Goal: Information Seeking & Learning: Check status

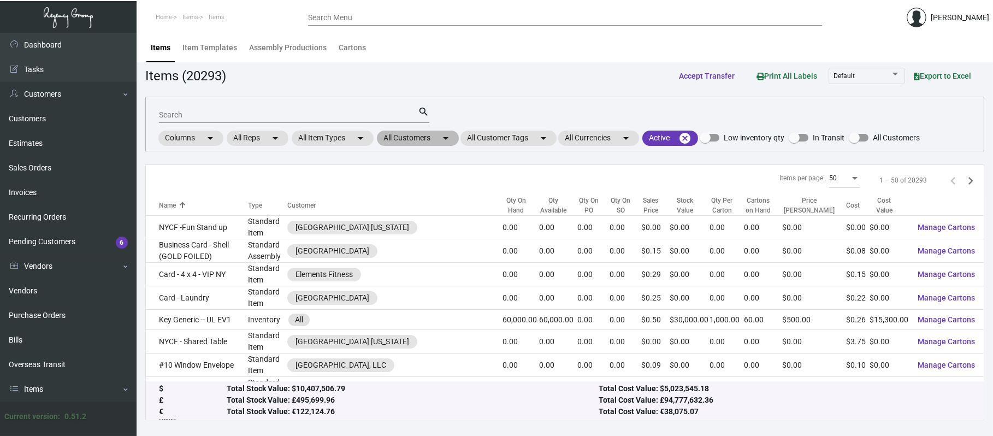
click at [432, 144] on mat-chip "All Customers arrow_drop_down" at bounding box center [418, 137] width 82 height 15
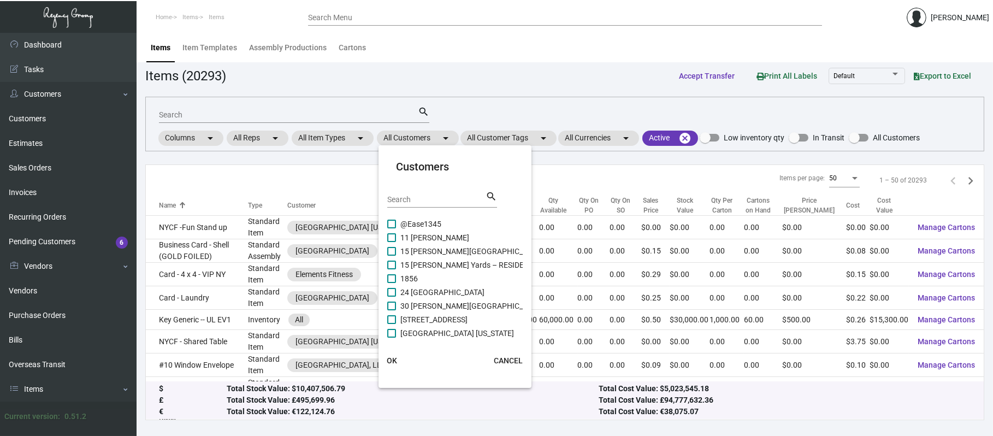
click at [450, 201] on input "Search" at bounding box center [436, 199] width 98 height 9
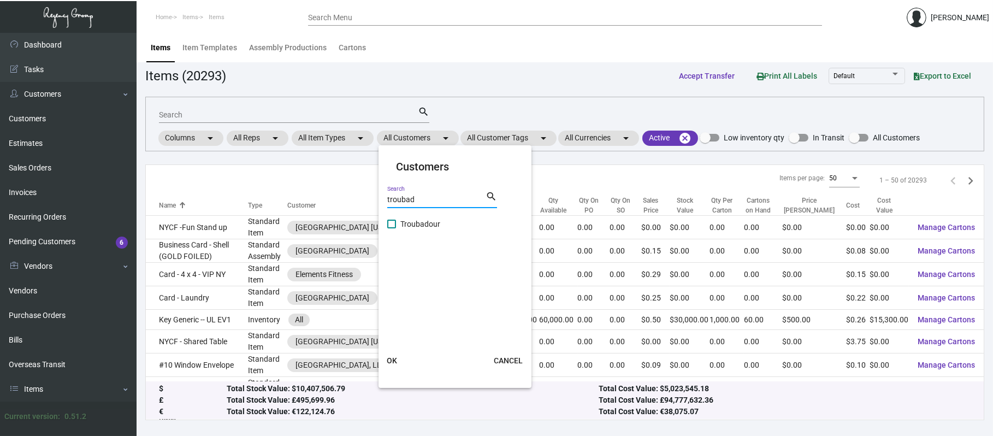
type input "troubad"
click at [439, 222] on span "Troubadour" at bounding box center [420, 223] width 40 height 13
click at [391, 228] on input "Troubadour" at bounding box center [391, 228] width 1 height 1
checkbox input "true"
click at [471, 106] on div at bounding box center [496, 218] width 993 height 436
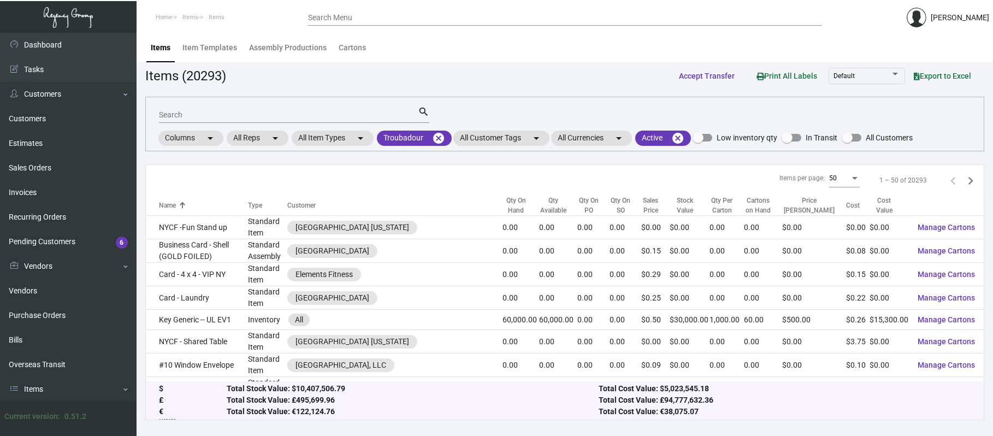
click at [502, 203] on div "Qty On Hand" at bounding box center [515, 205] width 27 height 20
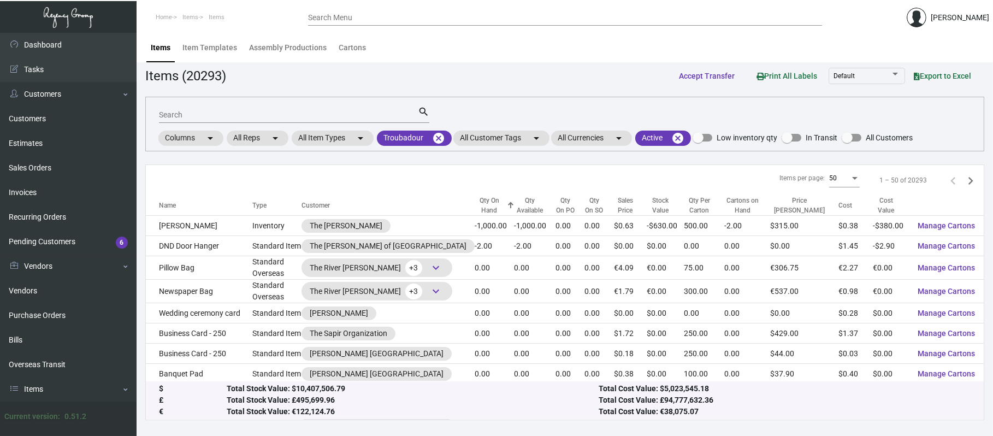
click at [507, 202] on div at bounding box center [510, 202] width 7 height 1
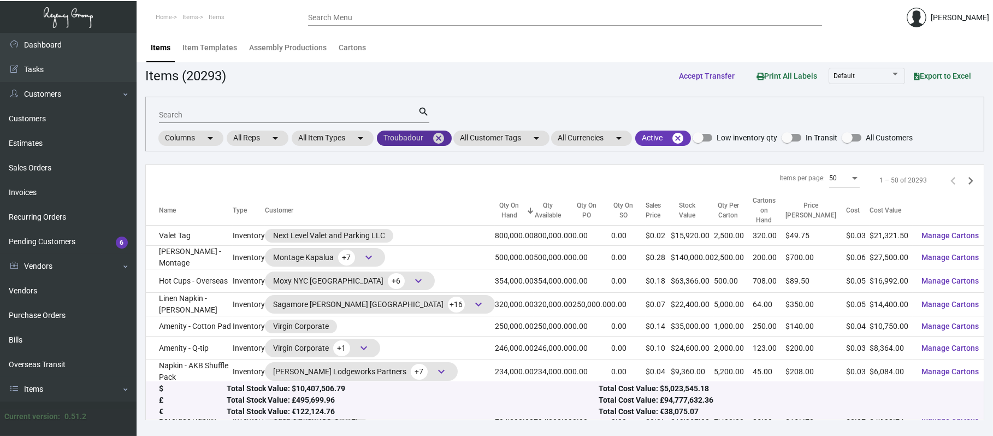
click at [441, 141] on mat-icon "cancel" at bounding box center [438, 138] width 13 height 13
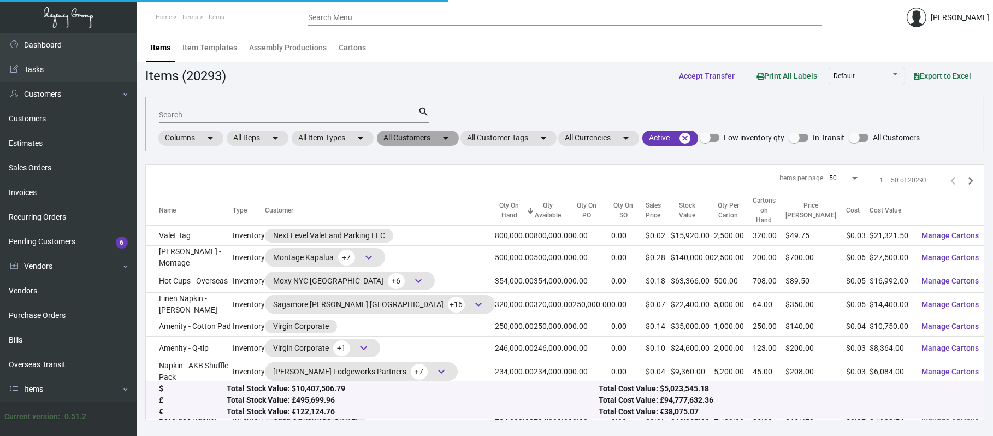
click at [418, 136] on mat-chip "All Customers arrow_drop_down" at bounding box center [418, 137] width 82 height 15
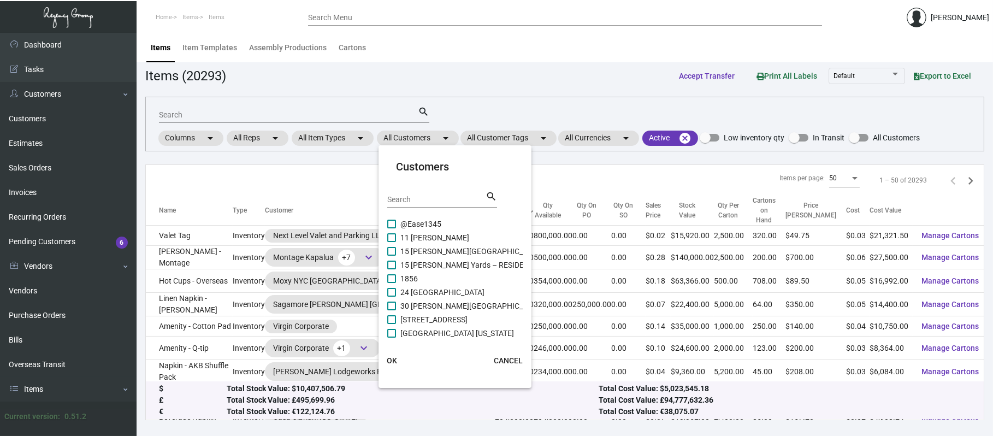
click at [438, 187] on mat-card-header "Customers Search search" at bounding box center [454, 187] width 135 height 58
click at [440, 207] on div "Search" at bounding box center [436, 199] width 98 height 17
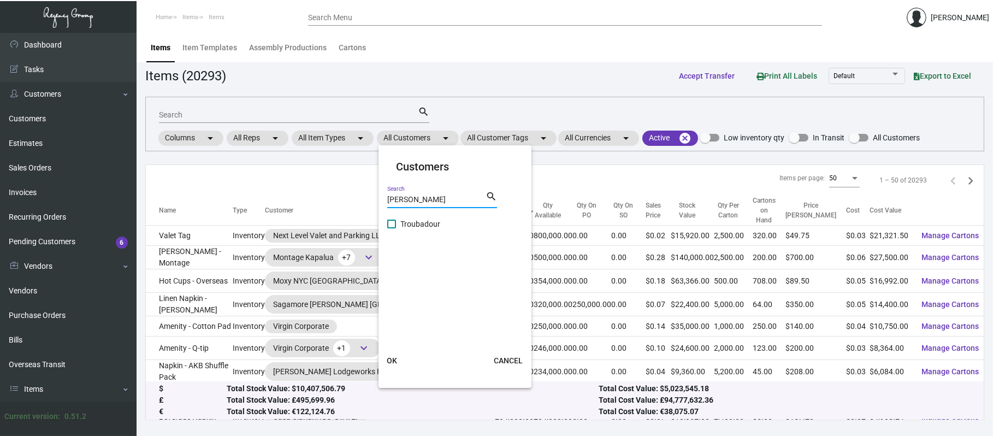
type input "[PERSON_NAME]"
click at [426, 223] on span "Troubadour" at bounding box center [420, 223] width 40 height 13
click at [391, 228] on input "Troubadour" at bounding box center [391, 228] width 1 height 1
checkbox input "true"
click at [479, 109] on div at bounding box center [496, 218] width 993 height 436
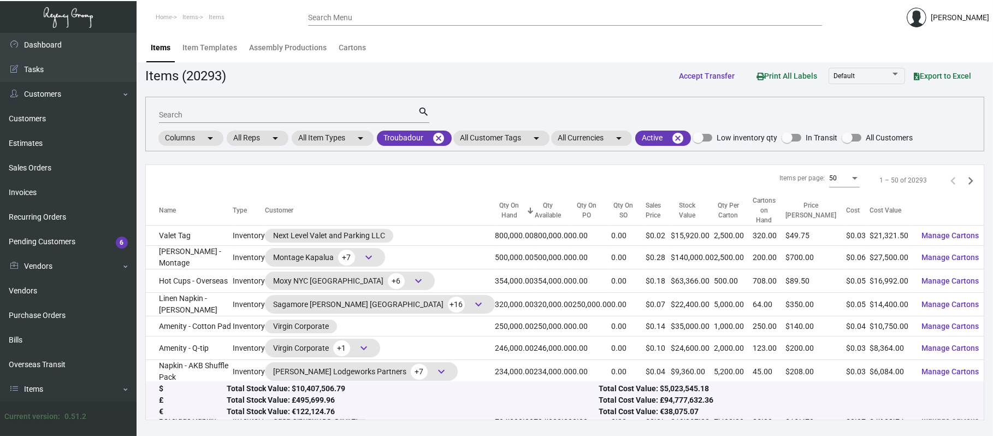
click at [361, 117] on input "Search" at bounding box center [288, 115] width 259 height 9
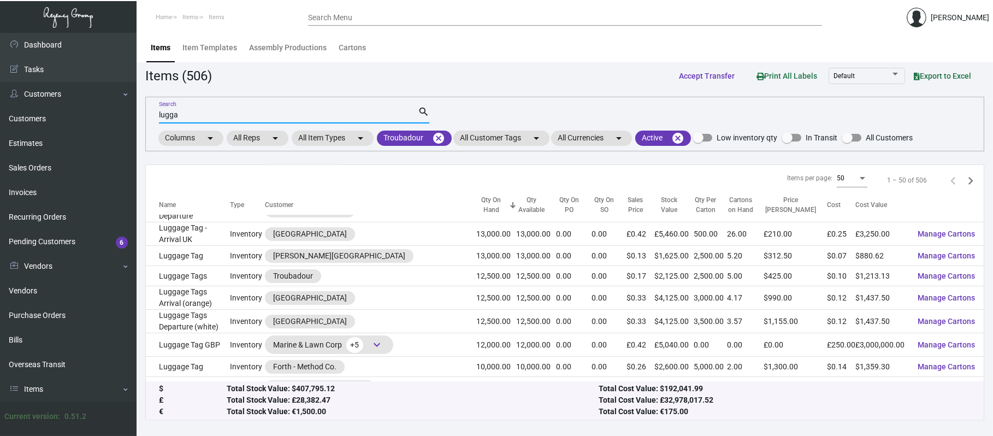
scroll to position [855, 0]
click at [444, 137] on mat-icon "cancel" at bounding box center [438, 138] width 13 height 13
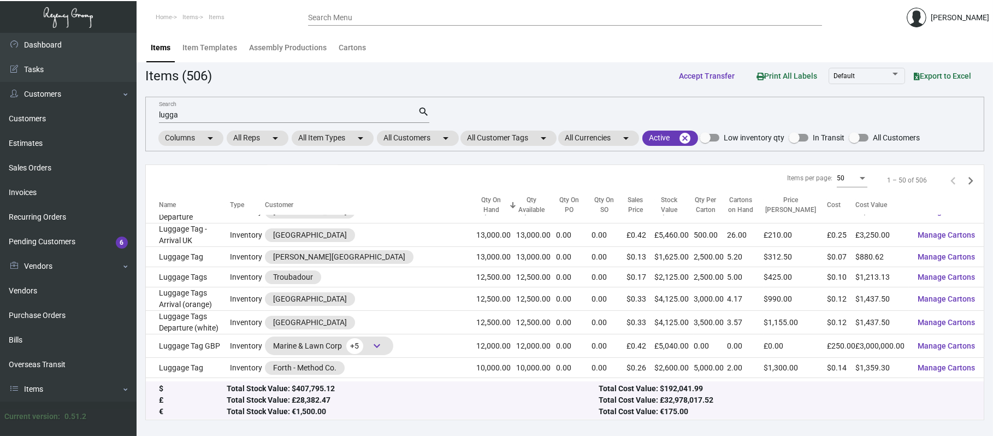
click at [379, 109] on div "lugga Search" at bounding box center [288, 114] width 259 height 17
type input "l"
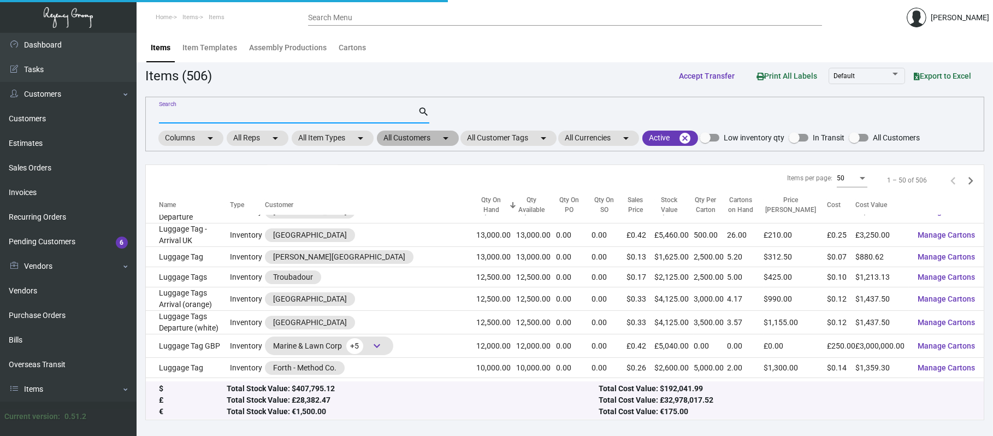
click at [409, 139] on mat-chip "All Customers arrow_drop_down" at bounding box center [418, 137] width 82 height 15
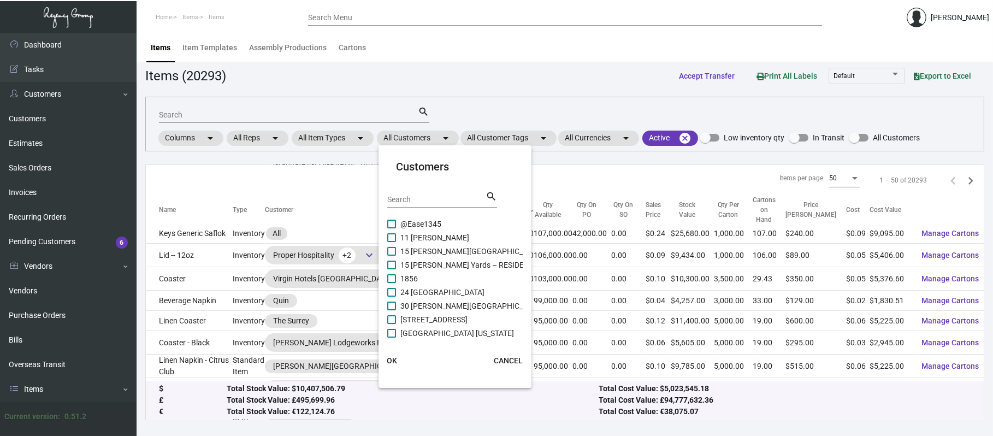
click at [426, 197] on input "Search" at bounding box center [436, 199] width 98 height 9
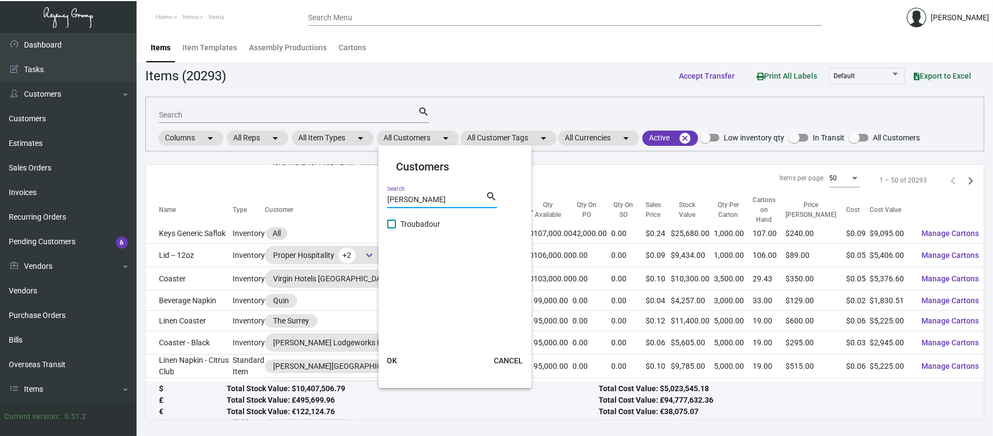
type input "[PERSON_NAME]"
click at [431, 225] on span "Troubadour" at bounding box center [420, 223] width 40 height 13
click at [391, 228] on input "Troubadour" at bounding box center [391, 228] width 1 height 1
checkbox input "true"
click at [389, 358] on span "OK" at bounding box center [392, 360] width 10 height 9
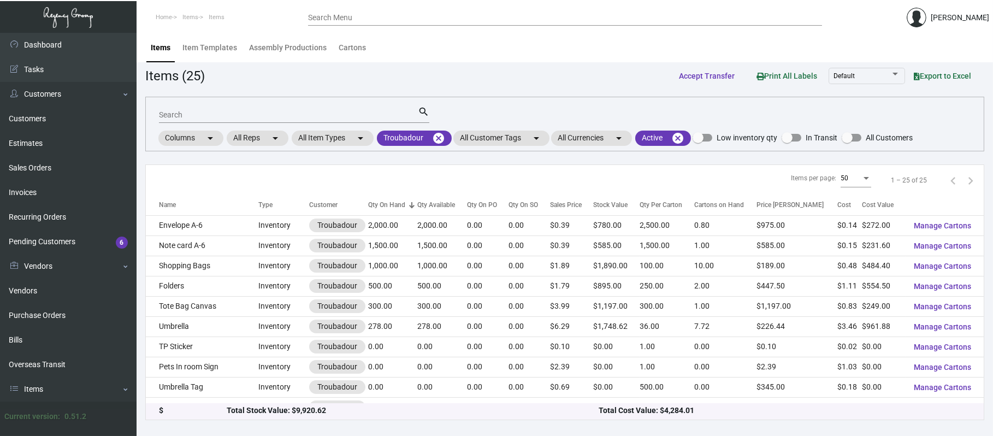
scroll to position [0, 0]
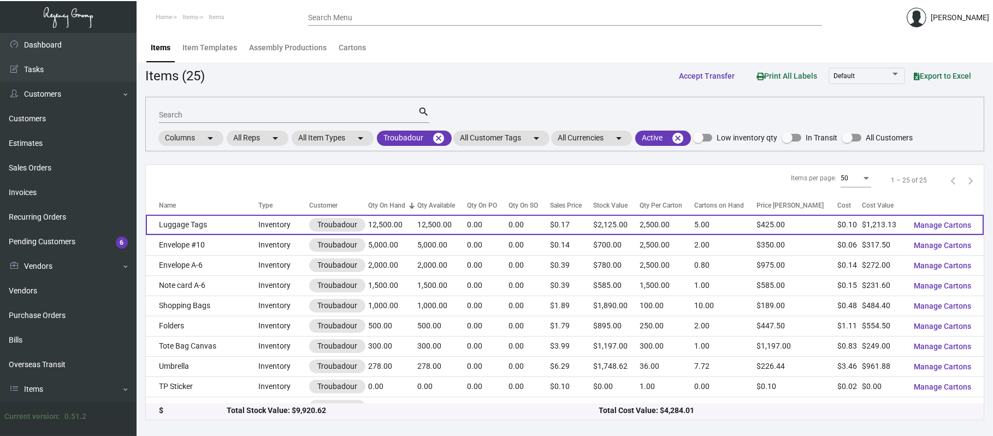
click at [213, 223] on td "Luggage Tags" at bounding box center [202, 225] width 112 height 20
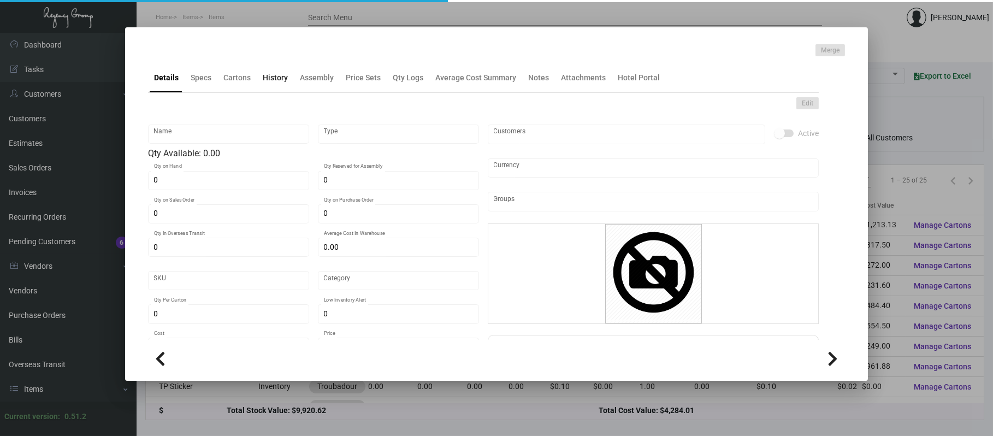
click at [279, 79] on div "History" at bounding box center [275, 77] width 25 height 11
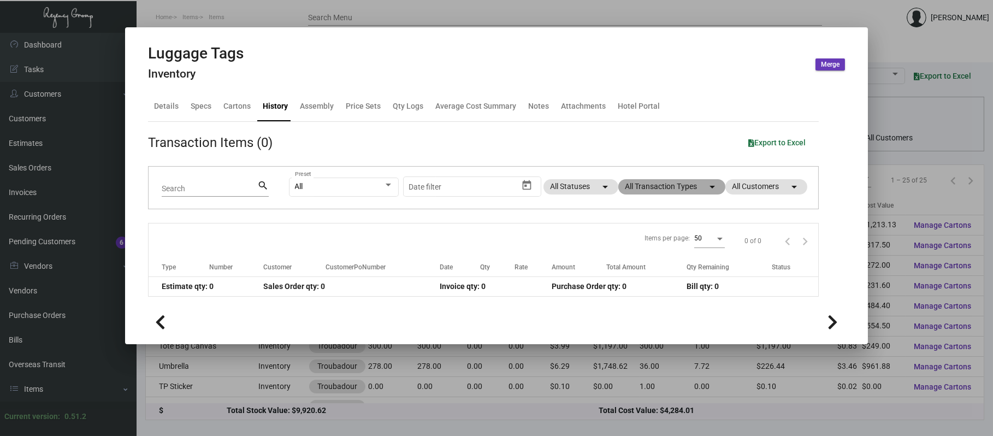
click at [639, 179] on mat-chip "All Transaction Types arrow_drop_down" at bounding box center [671, 186] width 107 height 15
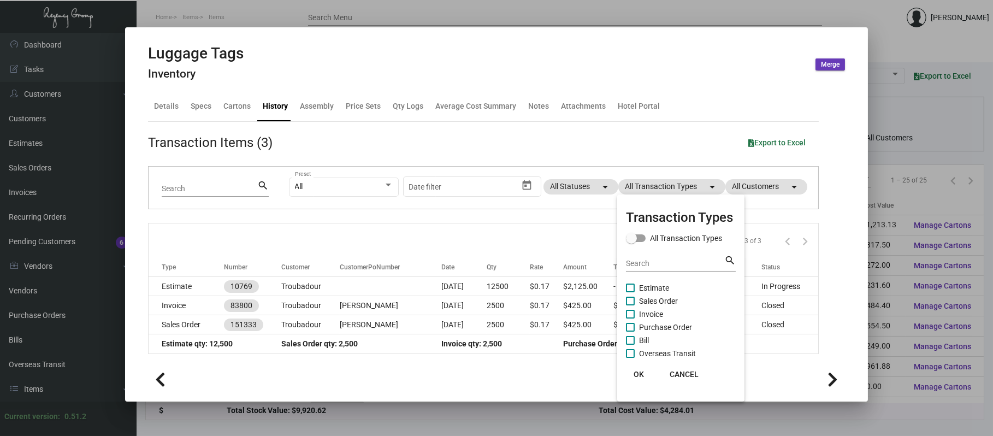
click at [652, 287] on span "Estimate" at bounding box center [654, 287] width 30 height 13
click at [630, 292] on input "Estimate" at bounding box center [630, 292] width 1 height 1
checkbox input "true"
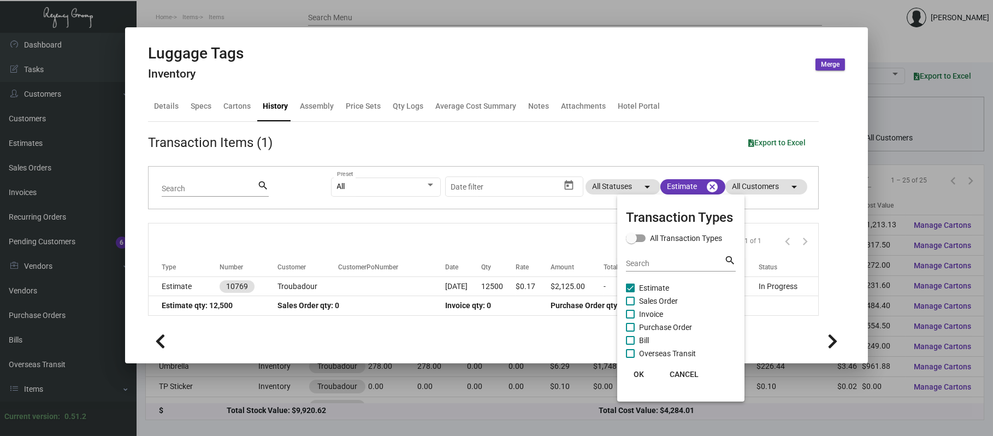
click at [659, 328] on span "Purchase Order" at bounding box center [665, 327] width 53 height 13
click at [630, 331] on input "Purchase Order" at bounding box center [630, 331] width 1 height 1
checkbox input "true"
click at [646, 286] on span "Estimate" at bounding box center [654, 287] width 30 height 13
click at [630, 292] on input "Estimate" at bounding box center [630, 292] width 1 height 1
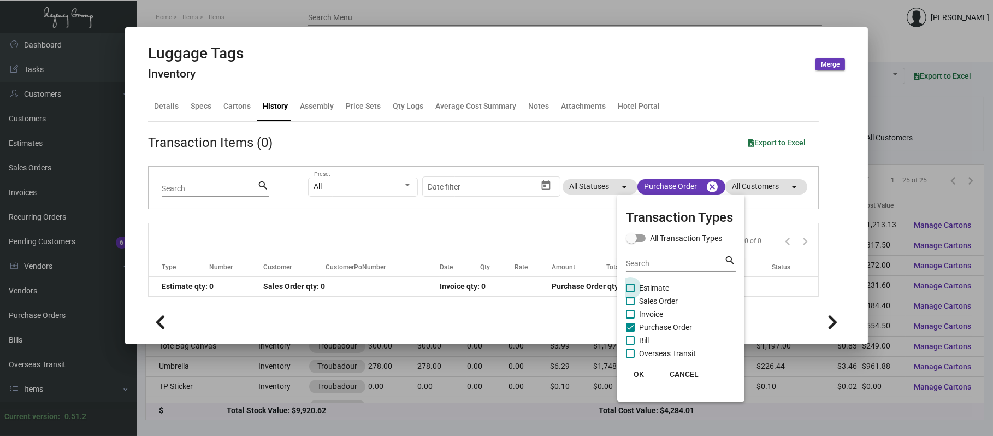
click at [646, 286] on span "Estimate" at bounding box center [654, 287] width 30 height 13
click at [630, 292] on input "Estimate" at bounding box center [630, 292] width 1 height 1
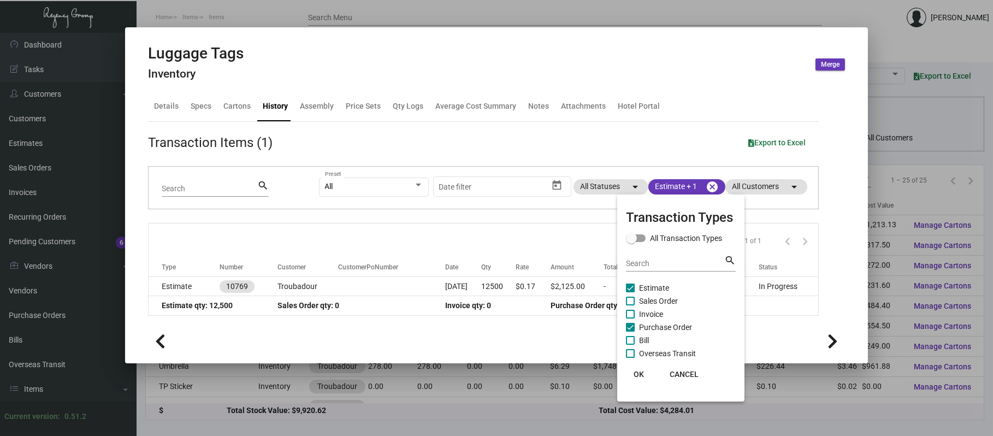
click at [645, 290] on span "Estimate" at bounding box center [654, 287] width 30 height 13
click at [630, 292] on input "Estimate" at bounding box center [630, 292] width 1 height 1
checkbox input "false"
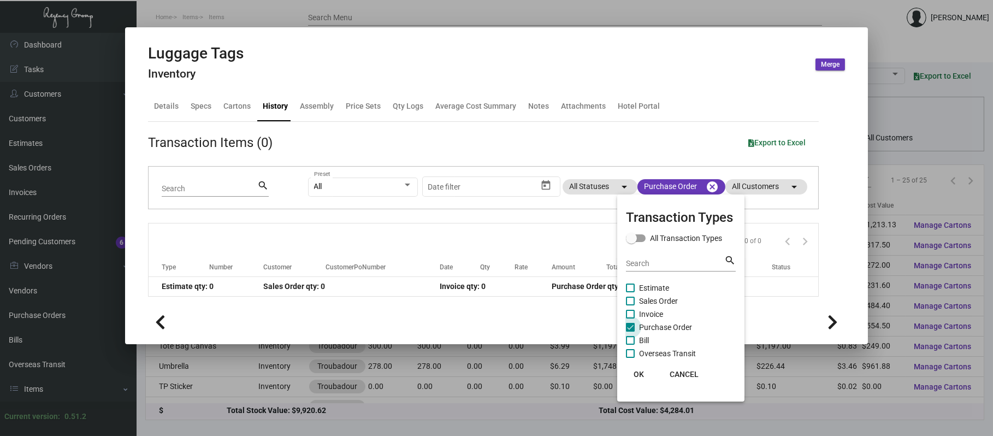
click at [652, 324] on span "Purchase Order" at bounding box center [665, 327] width 53 height 13
click at [630, 331] on input "Purchase Order" at bounding box center [630, 331] width 1 height 1
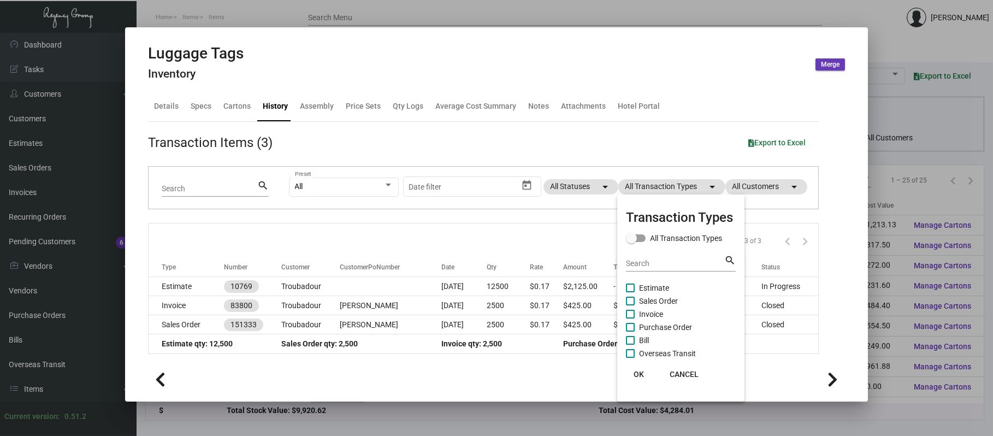
click at [653, 324] on span "Purchase Order" at bounding box center [665, 327] width 53 height 13
click at [630, 331] on input "Purchase Order" at bounding box center [630, 331] width 1 height 1
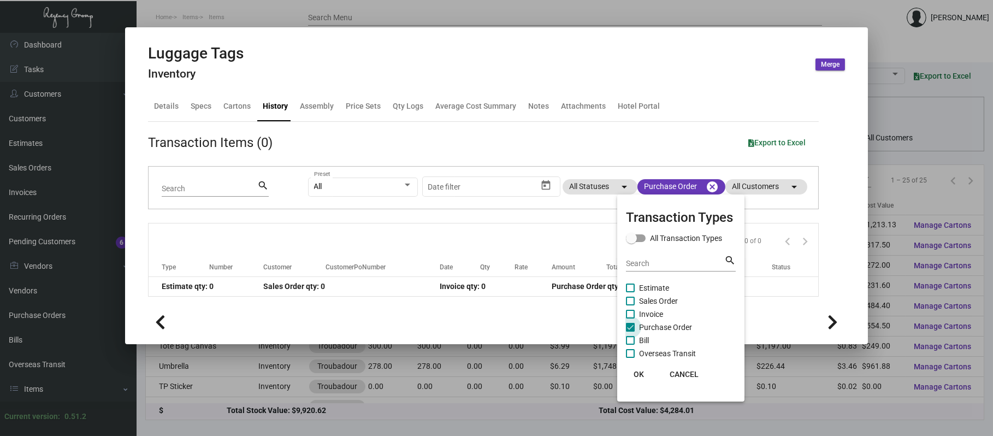
click at [653, 325] on span "Purchase Order" at bounding box center [665, 327] width 53 height 13
click at [630, 331] on input "Purchase Order" at bounding box center [630, 331] width 1 height 1
checkbox input "false"
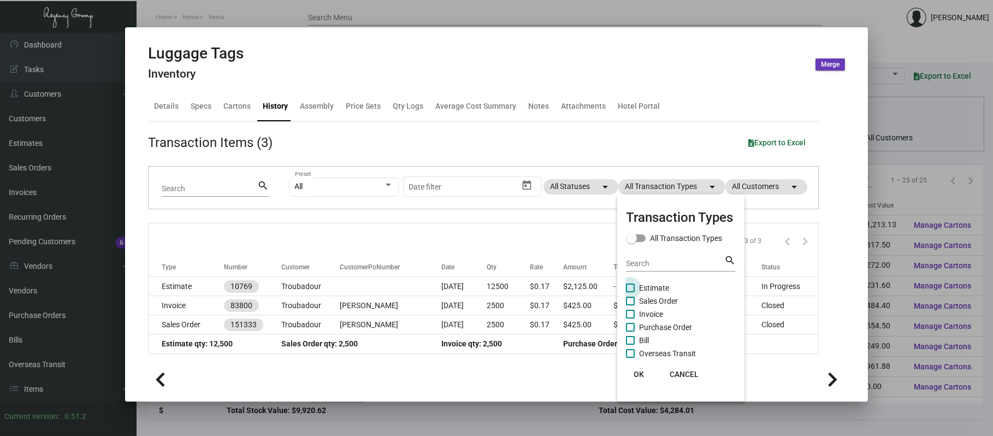
click at [641, 287] on span "Estimate" at bounding box center [654, 287] width 30 height 13
click at [630, 292] on input "Estimate" at bounding box center [630, 292] width 1 height 1
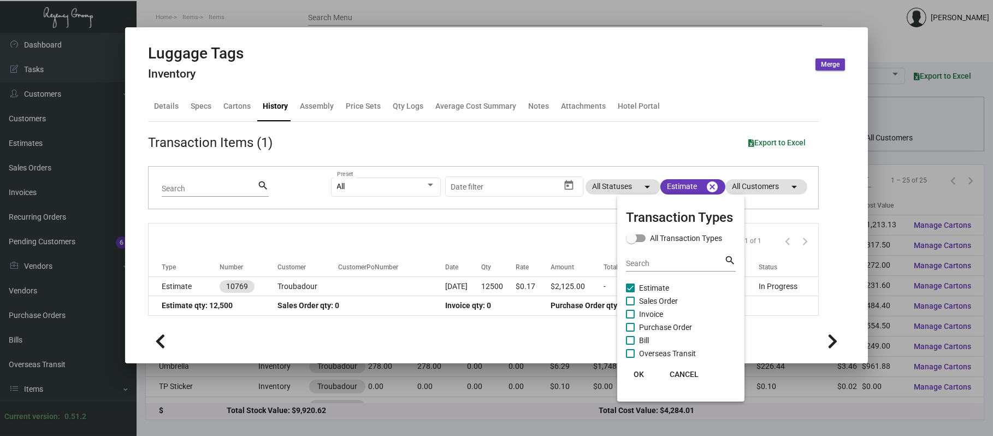
click at [642, 290] on span "Estimate" at bounding box center [654, 287] width 30 height 13
click at [630, 292] on input "Estimate" at bounding box center [630, 292] width 1 height 1
checkbox input "false"
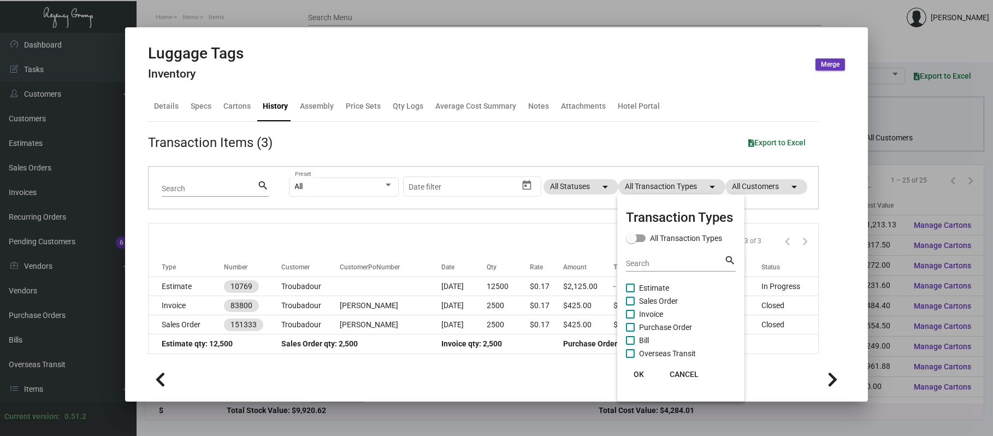
click at [645, 158] on div at bounding box center [496, 218] width 993 height 436
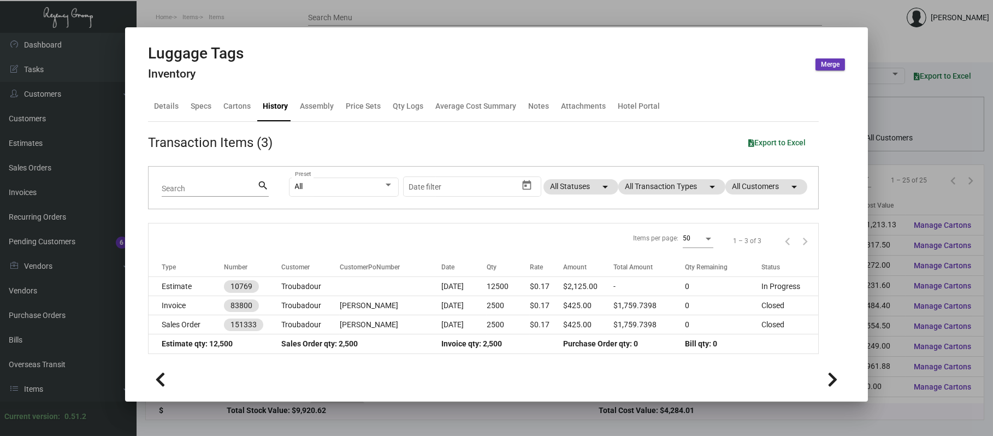
click at [879, 38] on div at bounding box center [496, 218] width 993 height 436
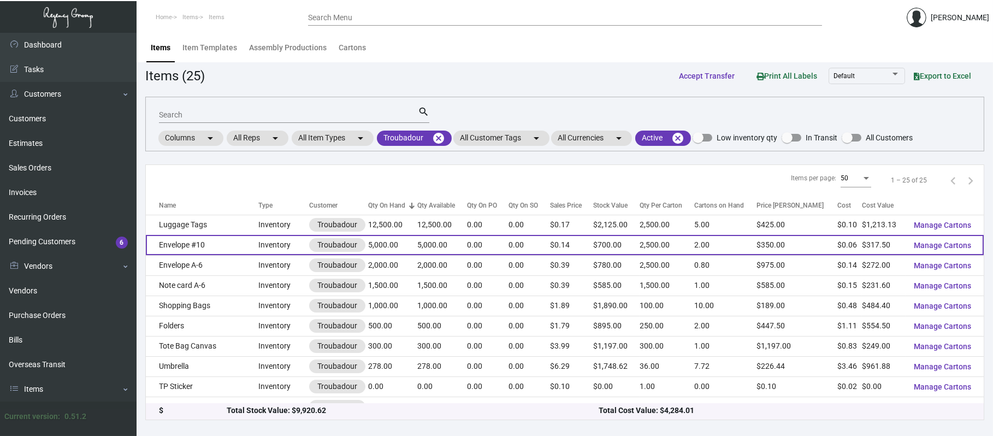
click at [217, 242] on td "Envelope #10" at bounding box center [202, 245] width 112 height 20
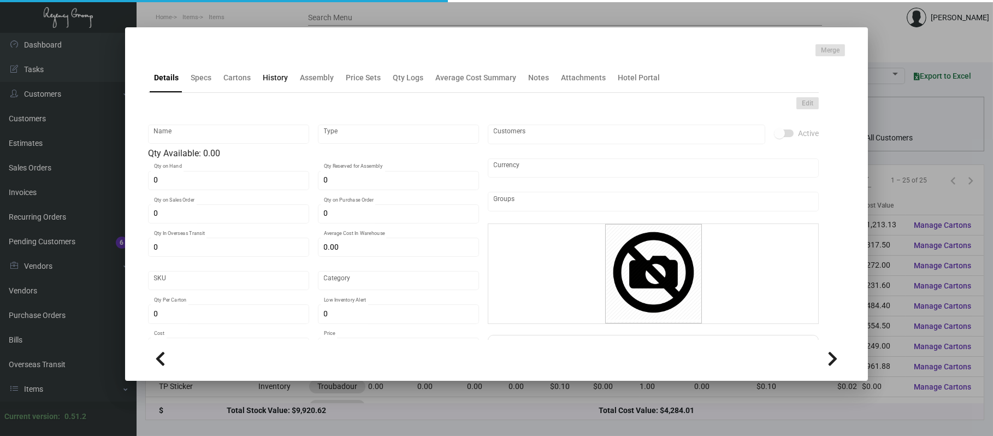
click at [275, 83] on div "History" at bounding box center [275, 77] width 34 height 26
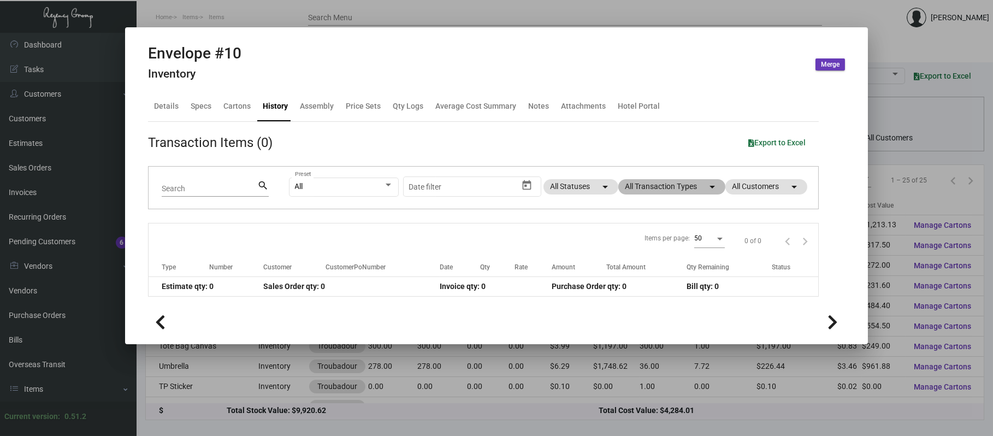
click at [680, 183] on mat-chip "All Transaction Types arrow_drop_down" at bounding box center [671, 186] width 107 height 15
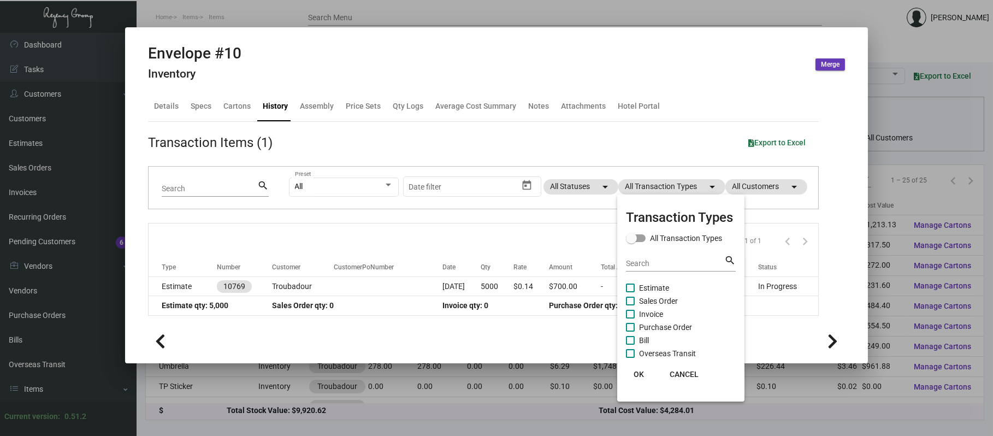
click at [675, 327] on span "Purchase Order" at bounding box center [665, 327] width 53 height 13
click at [630, 331] on input "Purchase Order" at bounding box center [630, 331] width 1 height 1
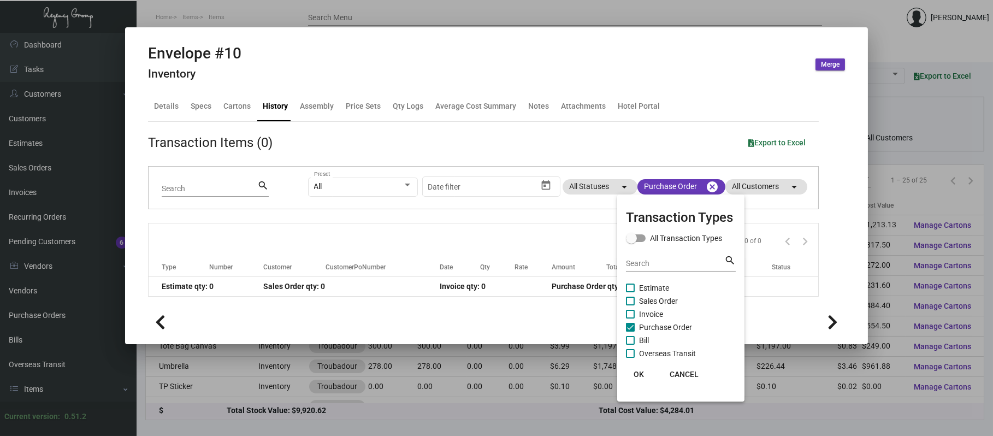
click at [675, 327] on span "Purchase Order" at bounding box center [665, 327] width 53 height 13
click at [630, 331] on input "Purchase Order" at bounding box center [630, 331] width 1 height 1
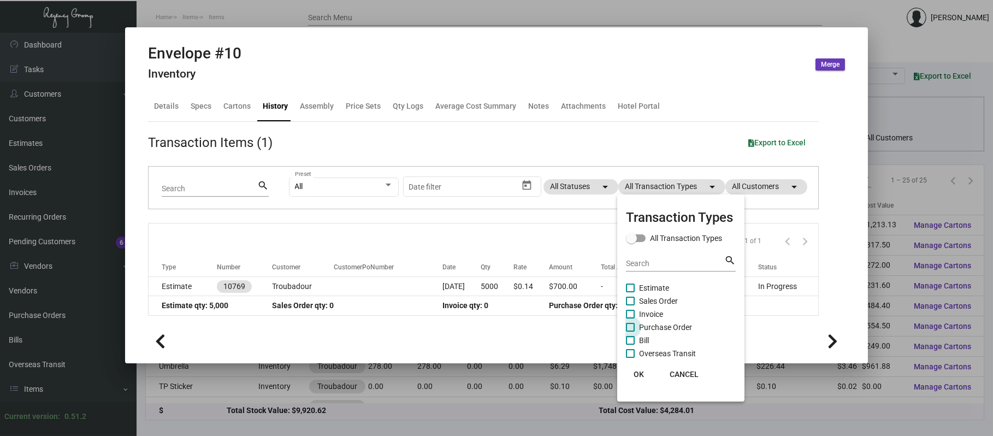
click at [675, 327] on span "Purchase Order" at bounding box center [665, 327] width 53 height 13
click at [630, 331] on input "Purchase Order" at bounding box center [630, 331] width 1 height 1
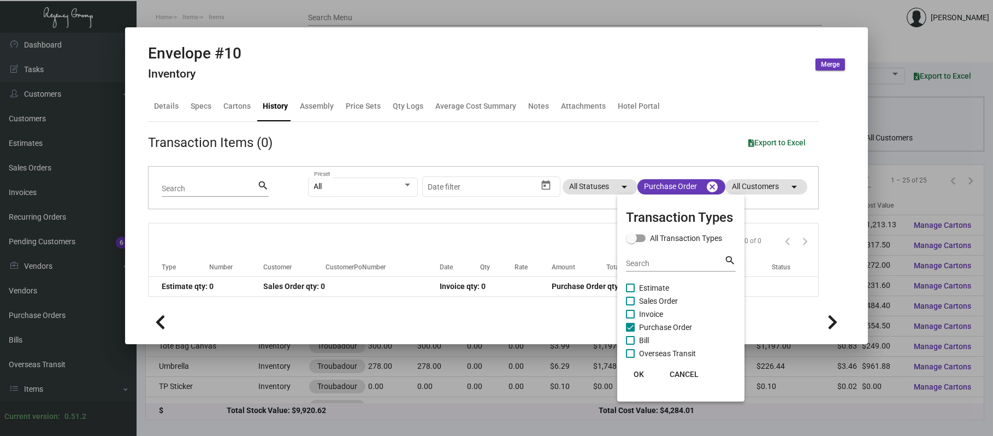
click at [675, 327] on span "Purchase Order" at bounding box center [665, 327] width 53 height 13
click at [630, 331] on input "Purchase Order" at bounding box center [630, 331] width 1 height 1
checkbox input "false"
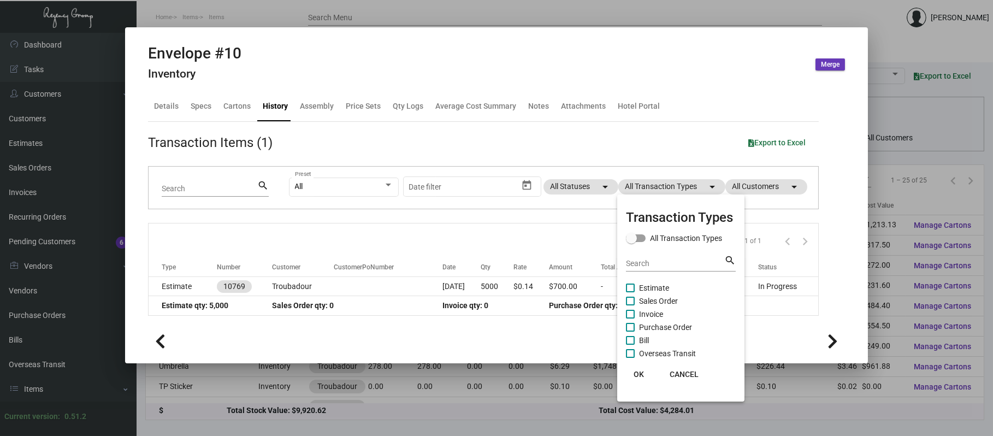
click at [515, 23] on div at bounding box center [496, 218] width 993 height 436
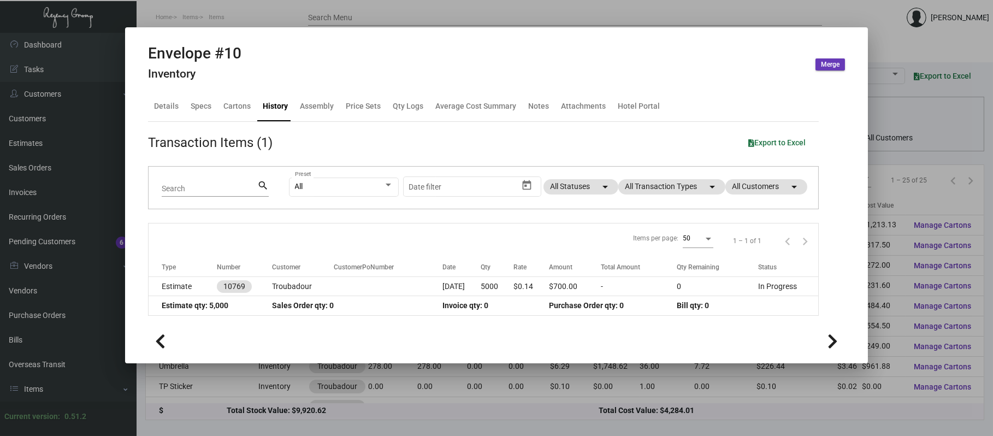
click at [515, 23] on div at bounding box center [496, 218] width 993 height 436
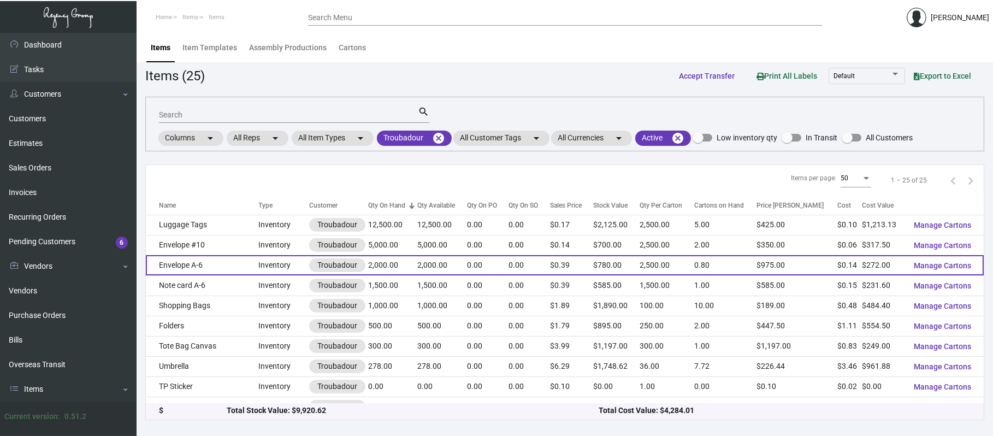
click at [188, 264] on td "Envelope A-6" at bounding box center [202, 265] width 112 height 20
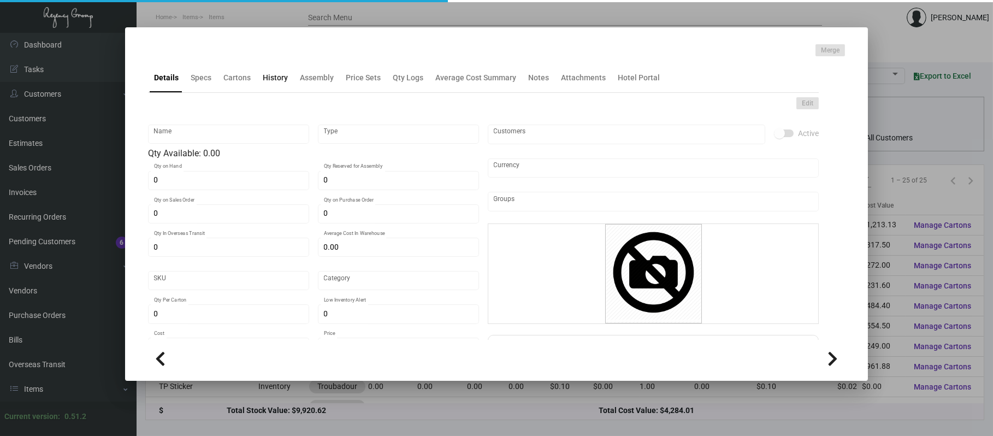
type input "Envelope A-6"
type input "Inventory"
type input "2,000"
type input "$ 0.00"
type input "3194"
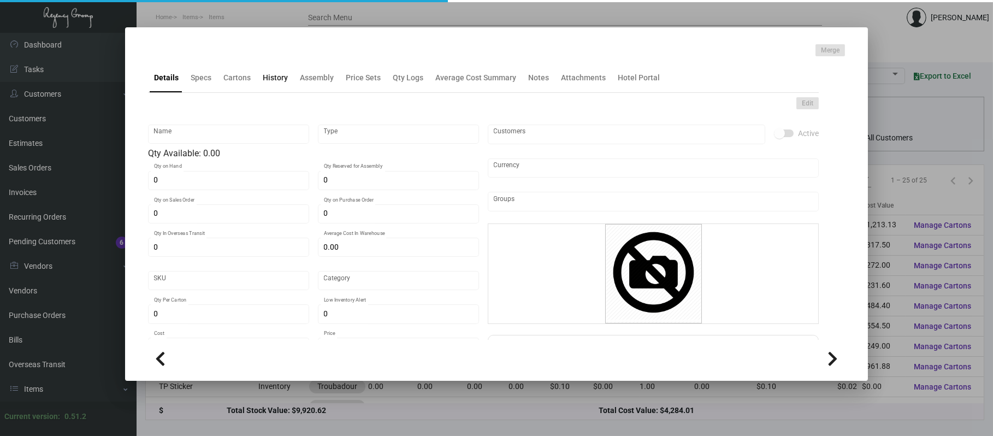
type input "Standard"
type input "2,500"
type input "$ 0.136"
type input "$ 0.39"
type textarea "Envelope A-6: Size A-6, #80 bright white text, pointy flap, printing pms blue 2…"
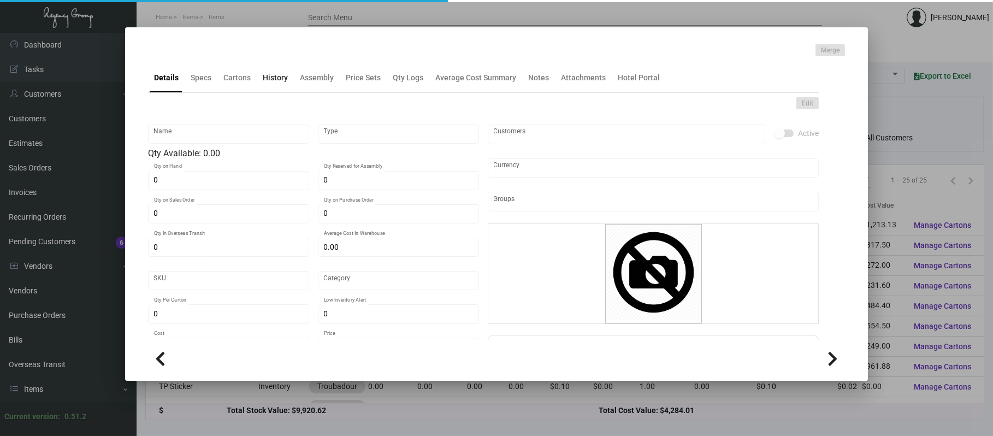
type textarea "Envelope A-6: Size A-6, #80 bright white text, pointy flap, printing pms blue 2…"
checkbox input "true"
type input "United States Dollar $"
click at [264, 83] on div "History" at bounding box center [275, 77] width 34 height 26
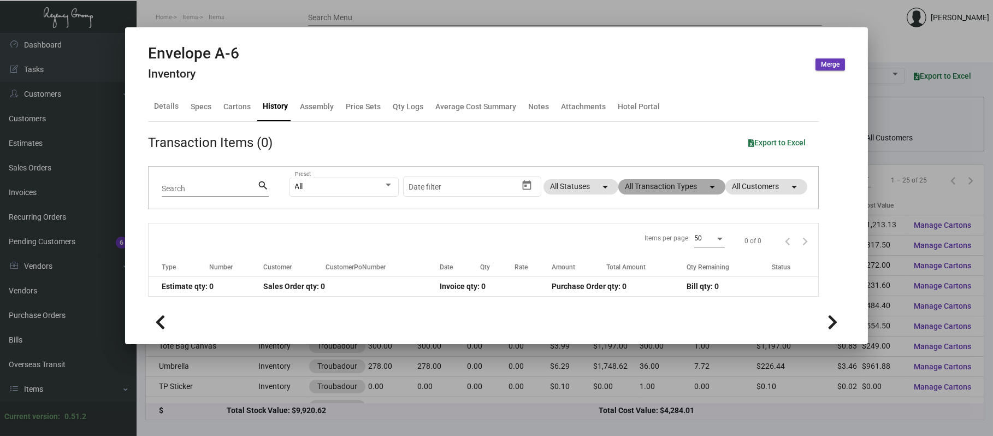
click at [661, 188] on mat-chip "All Transaction Types arrow_drop_down" at bounding box center [671, 186] width 107 height 15
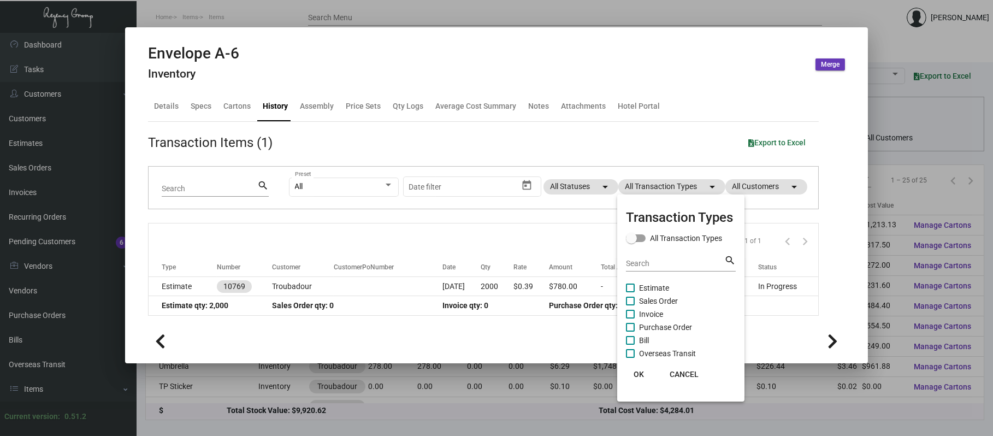
click at [648, 285] on span "Estimate" at bounding box center [654, 287] width 30 height 13
click at [630, 292] on input "Estimate" at bounding box center [630, 292] width 1 height 1
checkbox input "true"
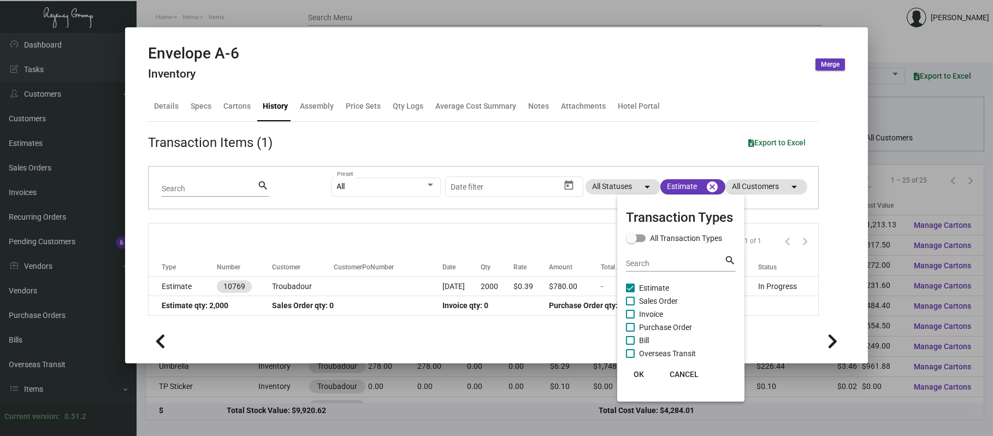
click at [652, 325] on span "Purchase Order" at bounding box center [665, 327] width 53 height 13
click at [630, 331] on input "Purchase Order" at bounding box center [630, 331] width 1 height 1
checkbox input "true"
click at [569, 17] on div at bounding box center [496, 218] width 993 height 436
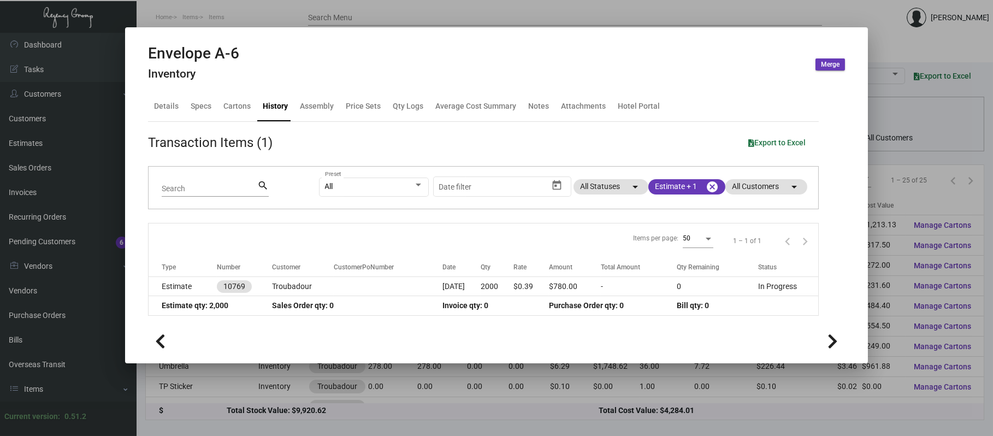
click at [569, 17] on div at bounding box center [496, 218] width 993 height 436
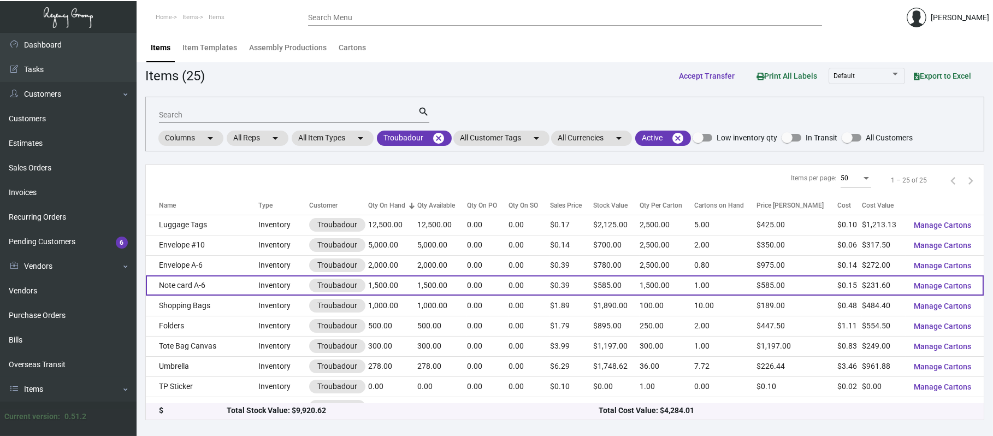
click at [195, 282] on td "Note card A-6" at bounding box center [202, 285] width 112 height 20
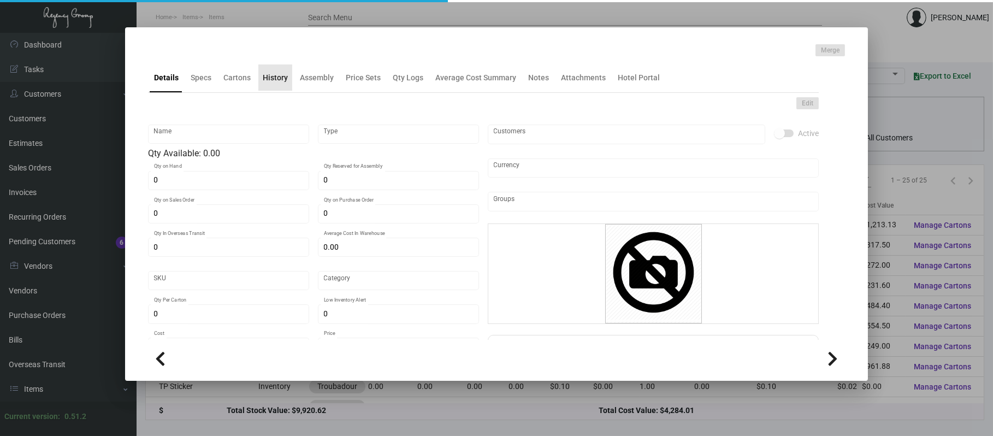
click at [278, 78] on div "History" at bounding box center [275, 77] width 25 height 11
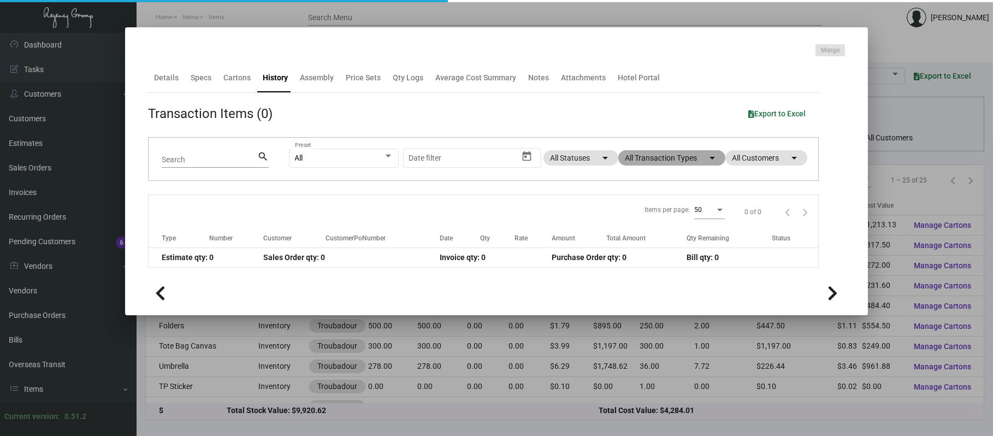
click at [673, 155] on mat-chip "All Transaction Types arrow_drop_down" at bounding box center [671, 157] width 107 height 15
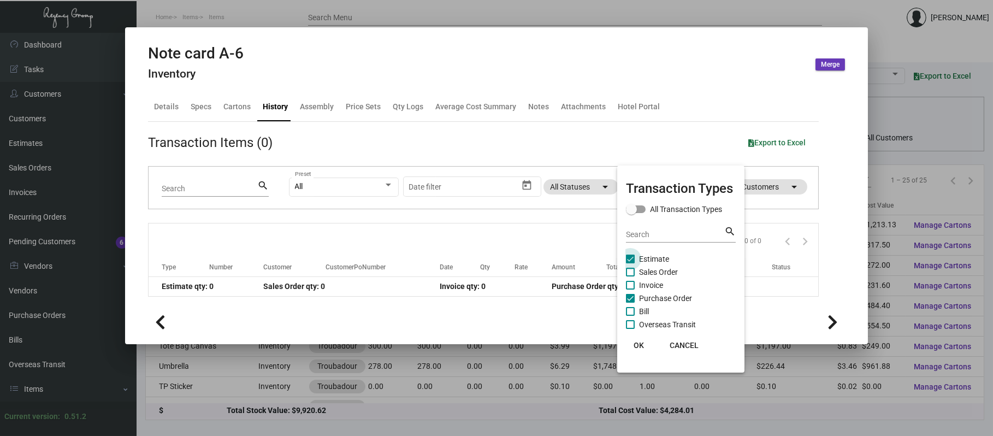
click at [642, 253] on span "Estimate" at bounding box center [654, 258] width 30 height 13
click at [630, 263] on input "Estimate" at bounding box center [630, 263] width 1 height 1
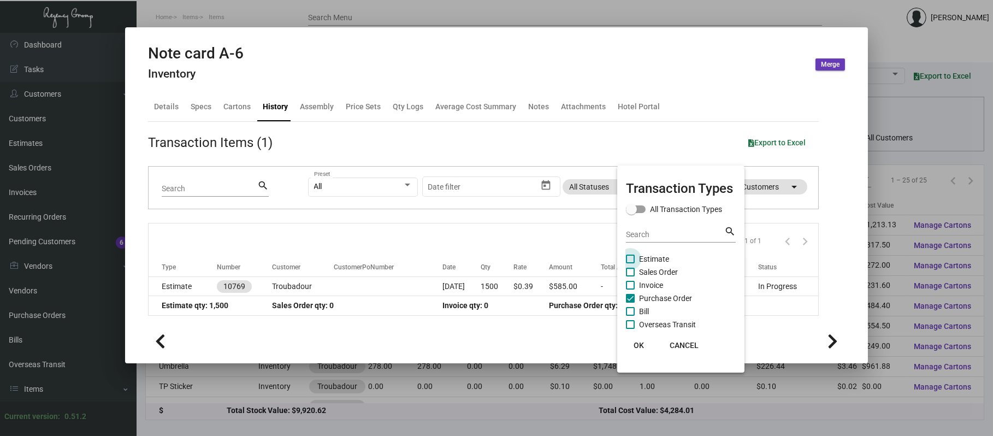
click at [642, 253] on span "Estimate" at bounding box center [654, 258] width 30 height 13
click at [630, 263] on input "Estimate" at bounding box center [630, 263] width 1 height 1
checkbox input "true"
click at [644, 298] on span "Purchase Order" at bounding box center [665, 298] width 53 height 13
click at [630, 302] on input "Purchase Order" at bounding box center [630, 302] width 1 height 1
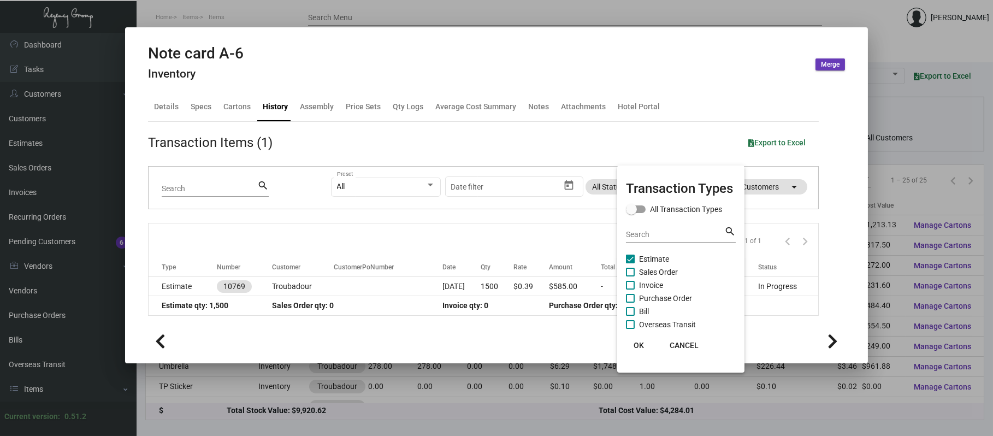
click at [644, 298] on span "Purchase Order" at bounding box center [665, 298] width 53 height 13
click at [630, 302] on input "Purchase Order" at bounding box center [630, 302] width 1 height 1
checkbox input "true"
click at [477, 18] on div at bounding box center [496, 218] width 993 height 436
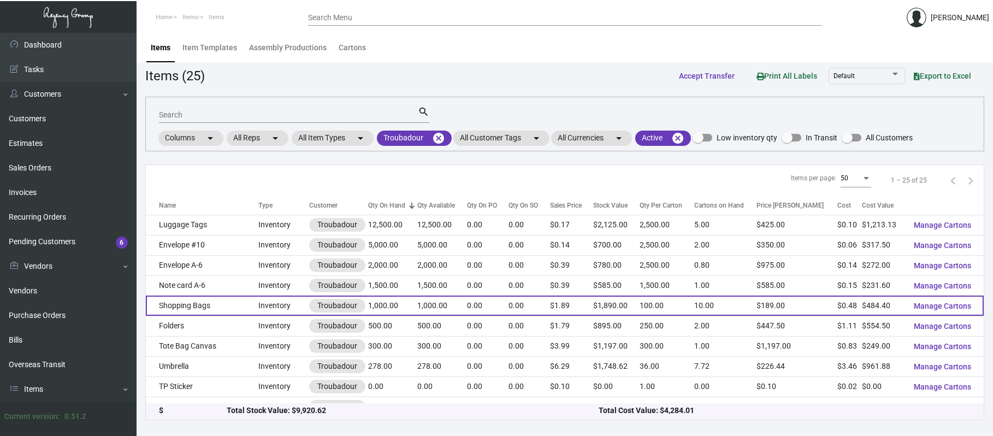
click at [205, 308] on td "Shopping Bags" at bounding box center [202, 305] width 112 height 20
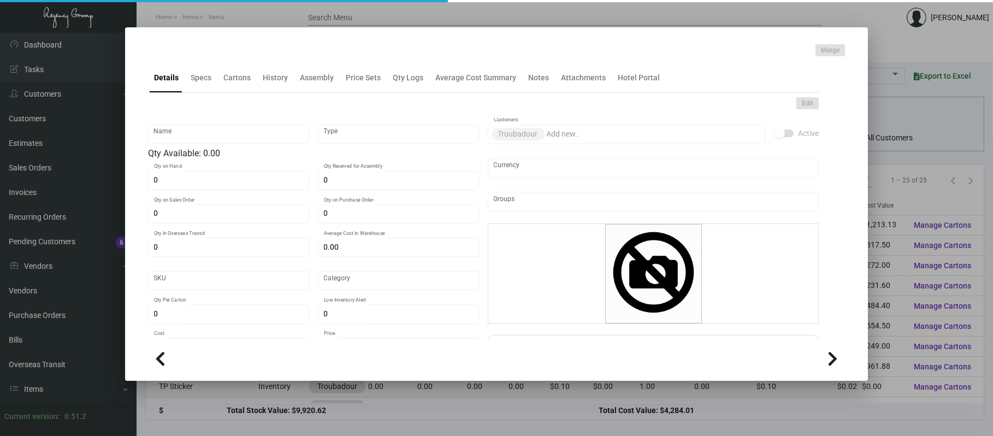
type input "Shopping Bags"
type input "Inventory"
type input "1,000"
type input "$ 0.00"
type input "3209"
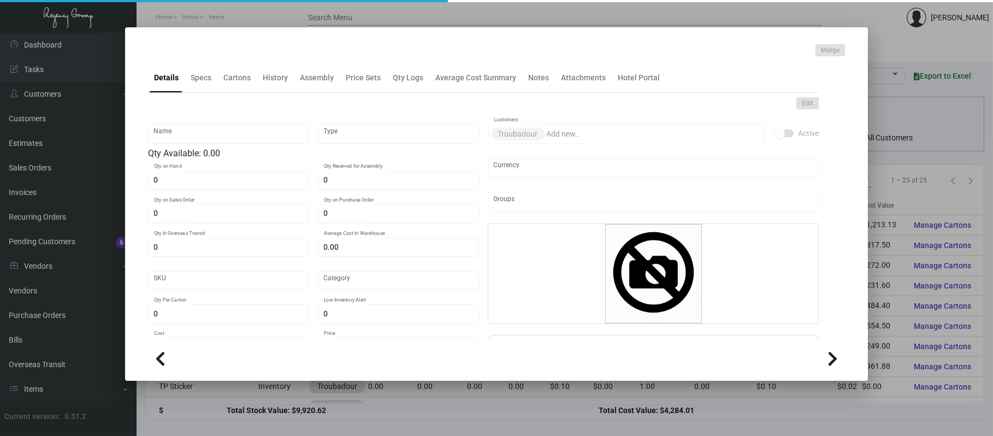
type input "Standard"
type input "100"
type input "$ 0.4844"
type input "$ 1.89"
type textarea "Size 16x12x6, #210gsm Matt paper, 1PMS printing solid with logo white knock out…"
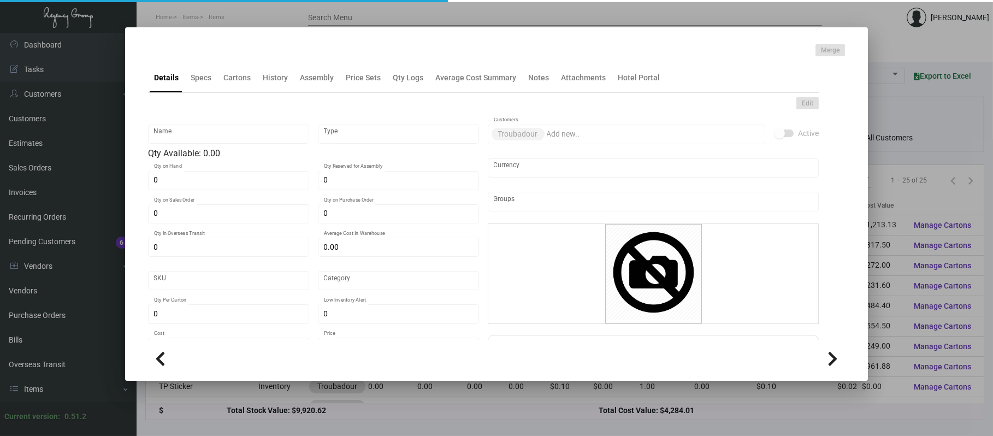
type textarea "Size 16x12x6, #210gsm Matt paper, 1PMS printing solid with logo white knock out…"
checkbox input "true"
type input "United States Dollar $"
click at [263, 87] on div "History" at bounding box center [275, 77] width 34 height 26
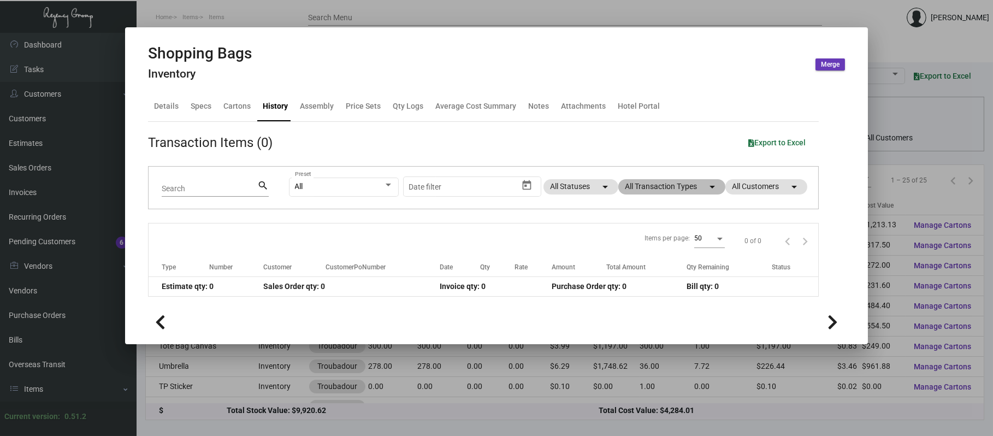
click at [649, 187] on mat-chip "All Transaction Types arrow_drop_down" at bounding box center [671, 186] width 107 height 15
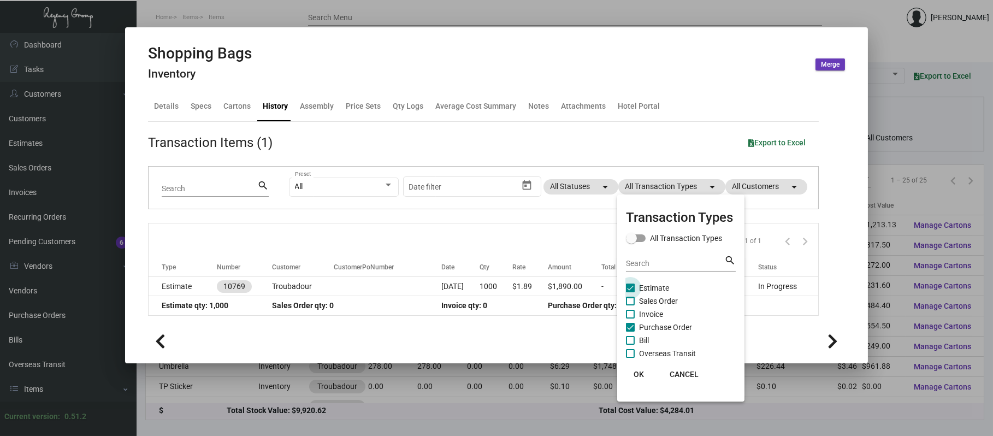
click at [645, 289] on span "Estimate" at bounding box center [654, 287] width 30 height 13
click at [630, 292] on input "Estimate" at bounding box center [630, 292] width 1 height 1
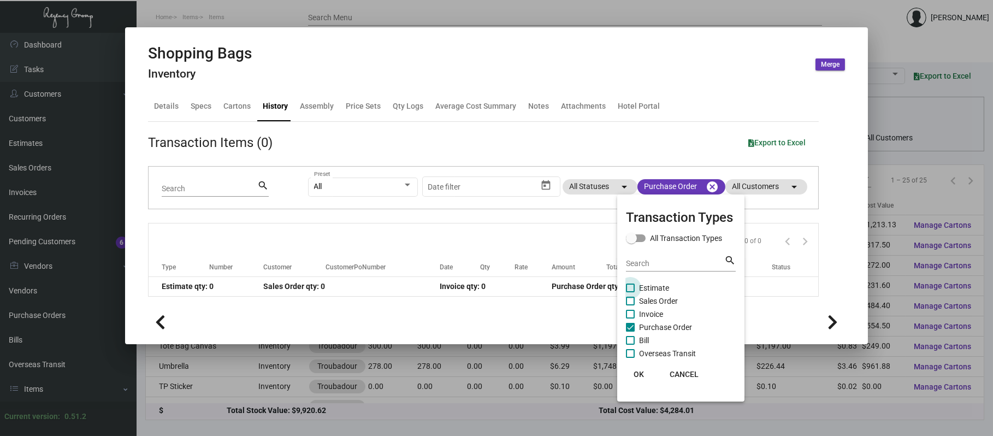
click at [645, 289] on span "Estimate" at bounding box center [654, 287] width 30 height 13
click at [630, 292] on input "Estimate" at bounding box center [630, 292] width 1 height 1
checkbox input "true"
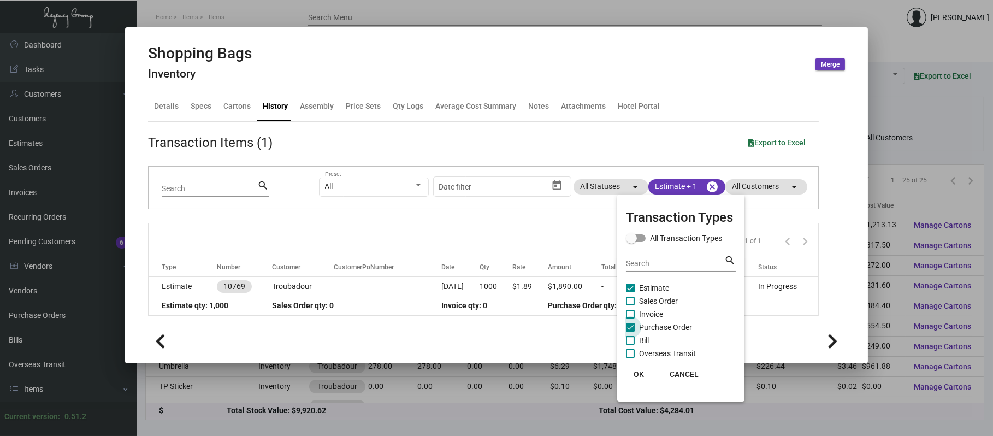
click at [652, 326] on span "Purchase Order" at bounding box center [665, 327] width 53 height 13
click at [630, 331] on input "Purchase Order" at bounding box center [630, 331] width 1 height 1
click at [652, 326] on span "Purchase Order" at bounding box center [665, 327] width 53 height 13
click at [630, 331] on input "Purchase Order" at bounding box center [630, 331] width 1 height 1
checkbox input "true"
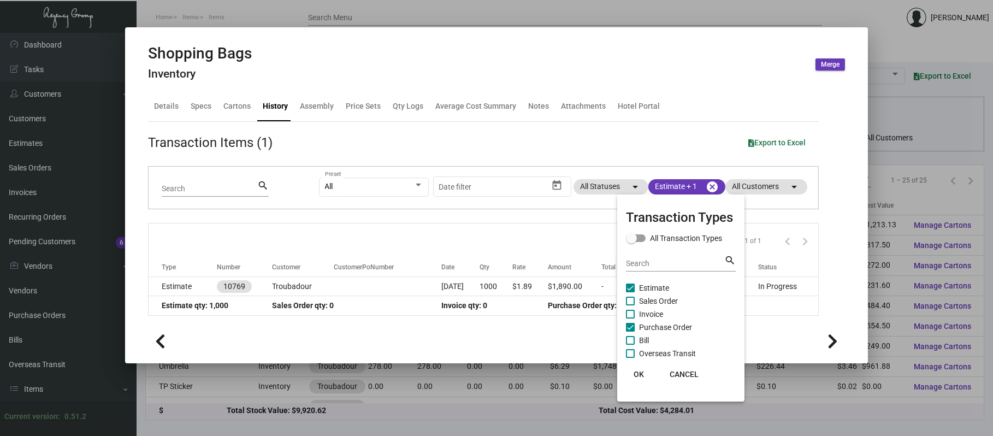
click at [589, 24] on div at bounding box center [496, 218] width 993 height 436
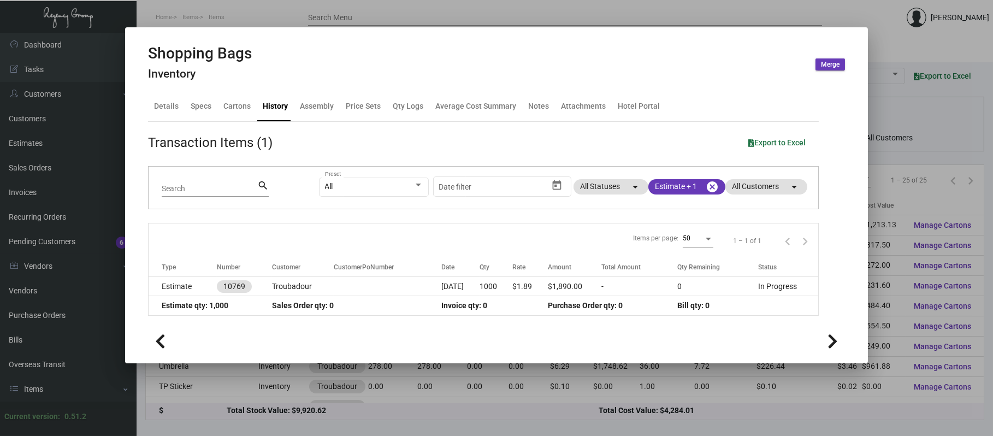
click at [583, 16] on div at bounding box center [496, 218] width 993 height 436
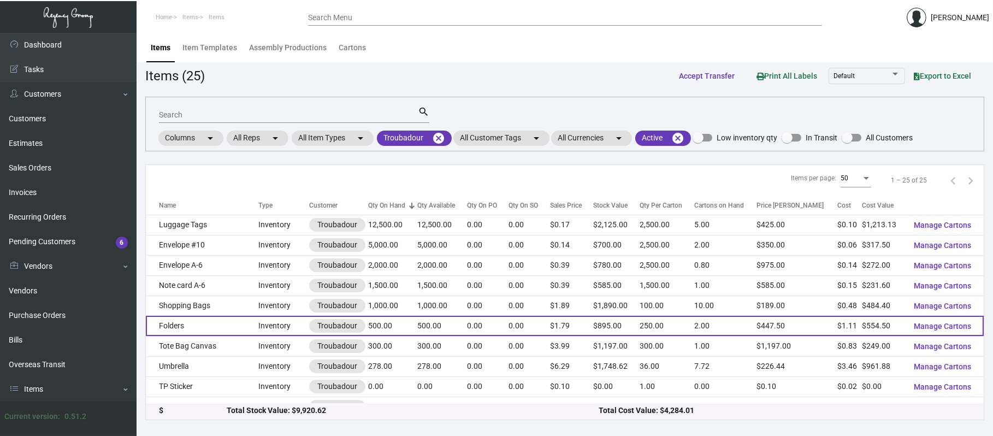
click at [168, 330] on td "Folders" at bounding box center [202, 326] width 112 height 20
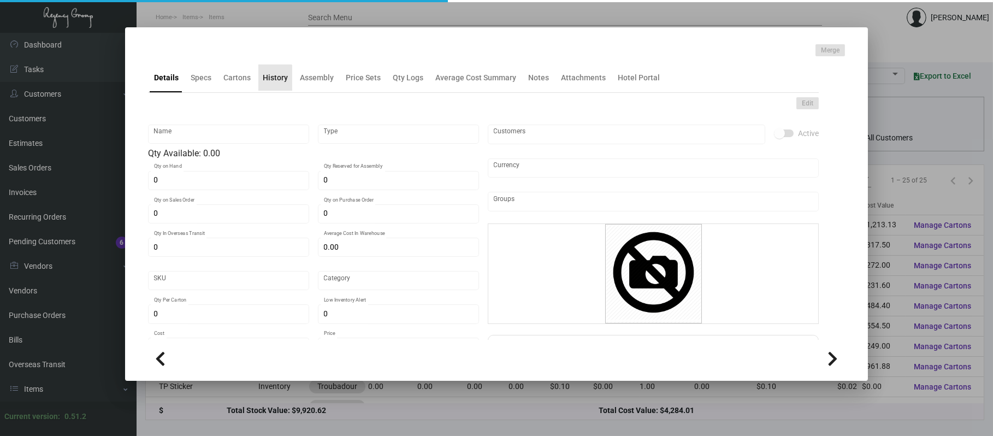
click at [261, 85] on div "History" at bounding box center [275, 77] width 34 height 26
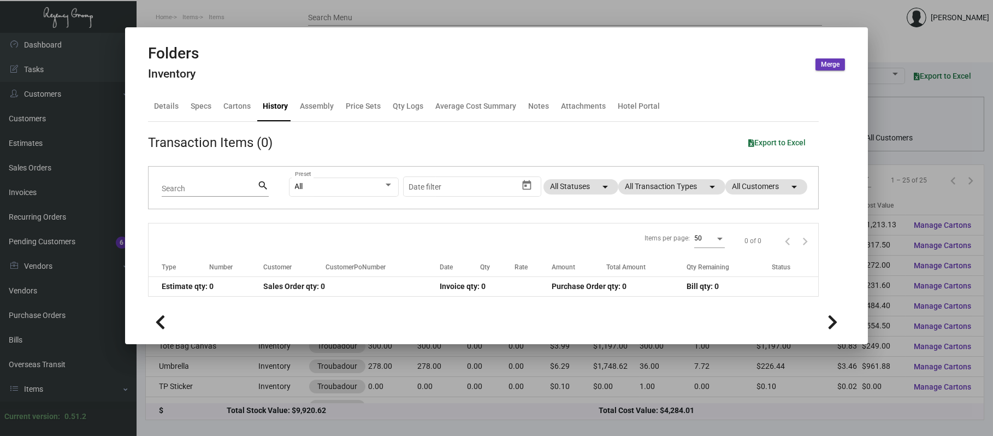
click at [686, 155] on app-item-usage-history "Transaction Items (0) Export to Excel Search search All Preset Start date – Dat…" at bounding box center [483, 215] width 671 height 164
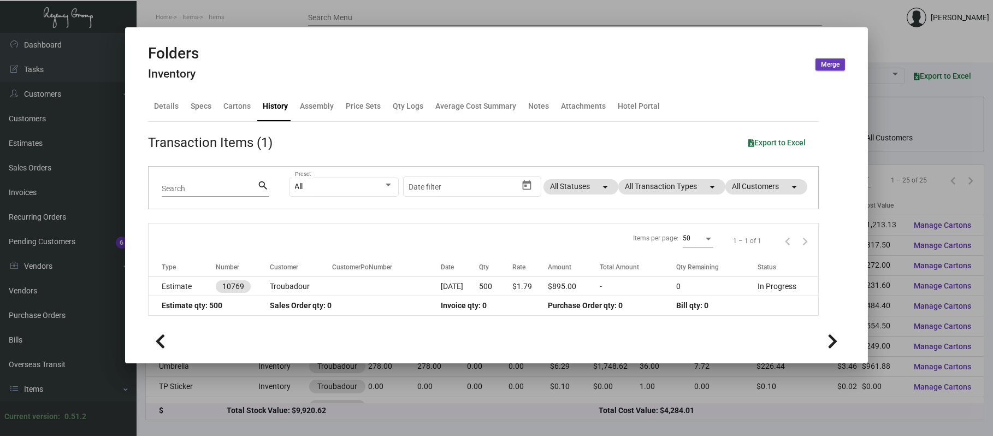
click at [679, 177] on div "All Preset Start date – Date filter All Statuses arrow_drop_down All Transactio…" at bounding box center [547, 188] width 516 height 43
click at [678, 182] on mat-chip "All Transaction Types arrow_drop_down" at bounding box center [671, 186] width 107 height 15
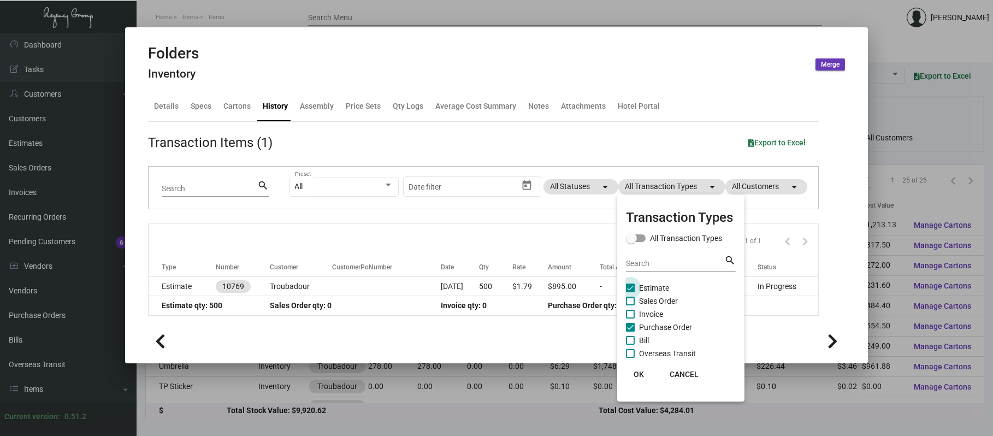
click at [665, 292] on span "Estimate" at bounding box center [654, 287] width 30 height 13
click at [630, 292] on input "Estimate" at bounding box center [630, 292] width 1 height 1
click at [665, 292] on span "Estimate" at bounding box center [654, 287] width 30 height 13
click at [630, 292] on input "Estimate" at bounding box center [630, 292] width 1 height 1
checkbox input "true"
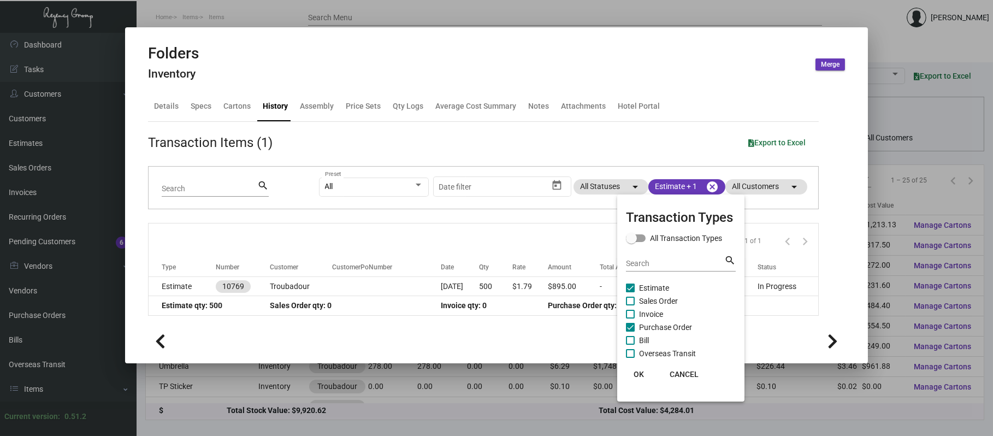
click at [674, 330] on span "Purchase Order" at bounding box center [665, 327] width 53 height 13
click at [630, 331] on input "Purchase Order" at bounding box center [630, 331] width 1 height 1
click at [676, 332] on span "Purchase Order" at bounding box center [665, 327] width 53 height 13
click at [630, 332] on input "Purchase Order" at bounding box center [630, 331] width 1 height 1
checkbox input "true"
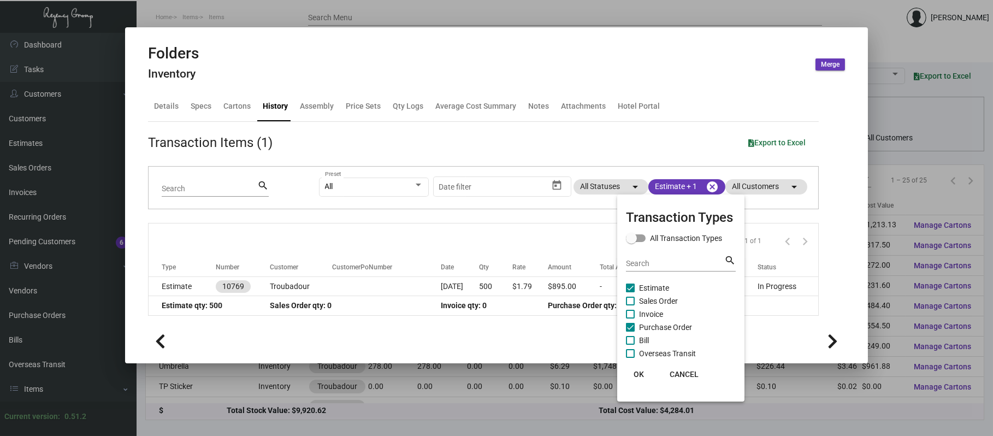
click at [612, 33] on div at bounding box center [496, 218] width 993 height 436
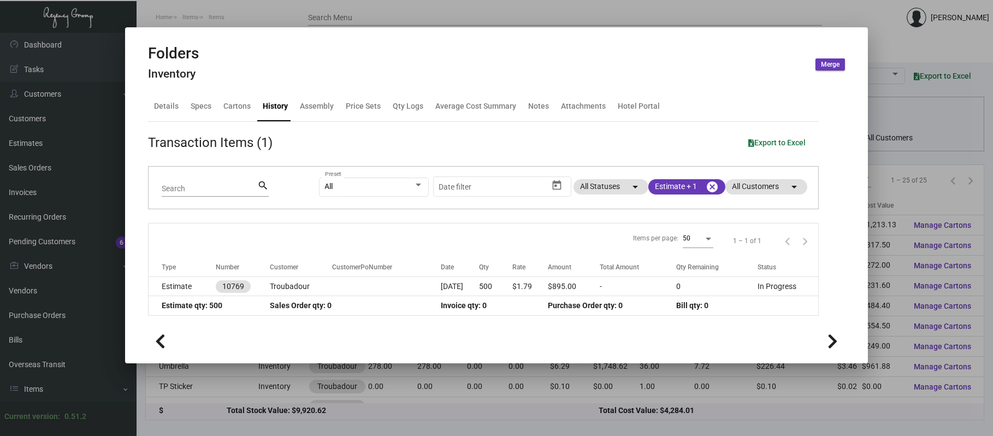
click at [608, 28] on mat-dialog-container "Folders Inventory Merge Details Specs Cartons History Assembly Price Sets Qty L…" at bounding box center [496, 195] width 743 height 336
click at [413, 8] on div at bounding box center [496, 218] width 993 height 436
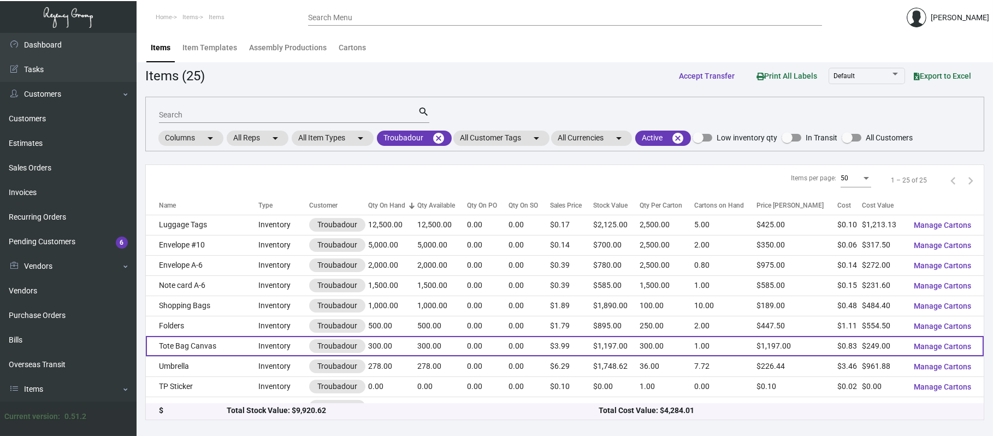
click at [180, 343] on td "Tote Bag Canvas" at bounding box center [202, 346] width 112 height 20
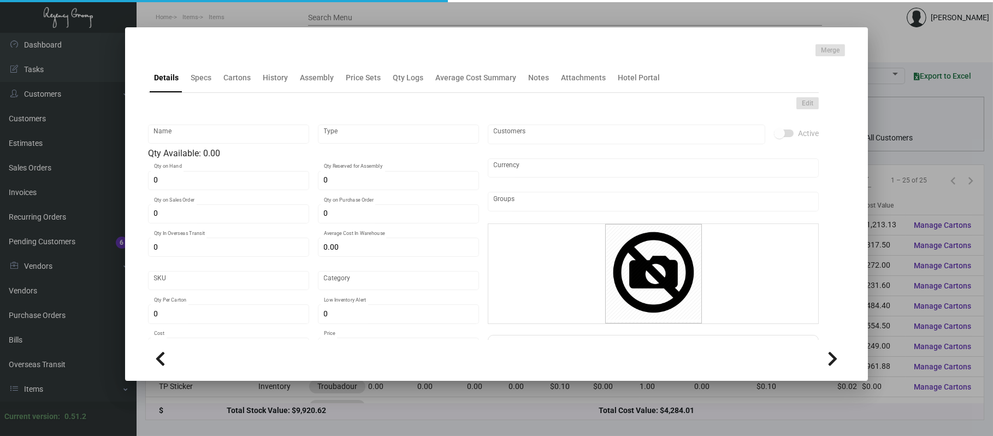
type input "Tote Bag Canvas"
type input "Inventory"
type input "300"
type input "$ 0.00"
type input "3210"
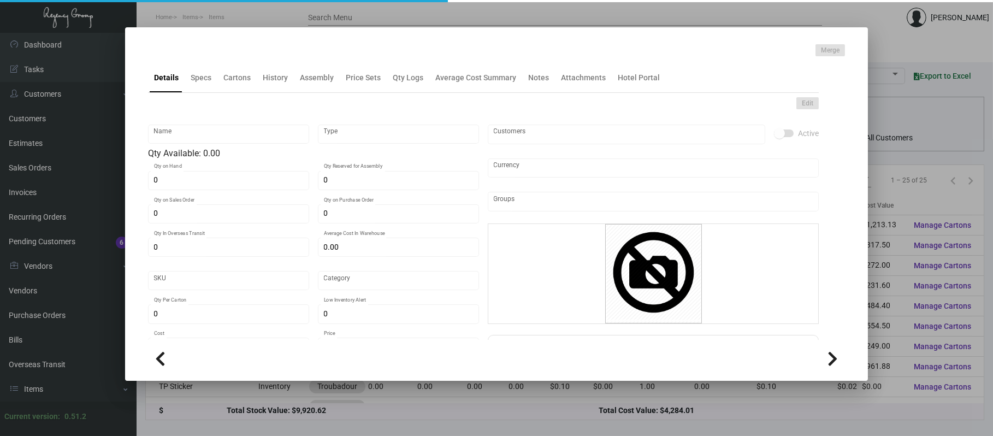
type input "Standard"
type input "300"
type input "$ 0.83"
type input "$ 3.99"
type textarea "Tote Bag Canvas Hanging: size 15x16, solid Blue, and white print"
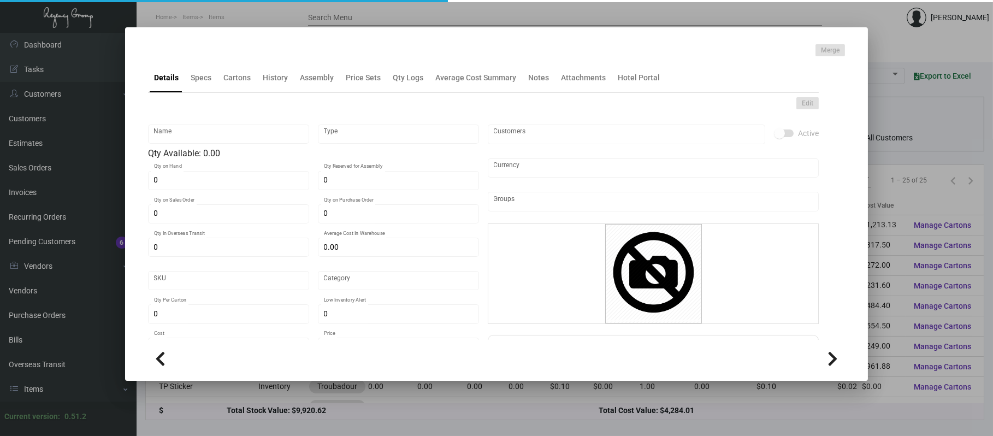
type textarea "Tote Bag Canvas Hanging: size 15x16, solid Blue, and white print"
checkbox input "true"
type input "United States Dollar $"
click at [267, 72] on div "History" at bounding box center [275, 77] width 25 height 11
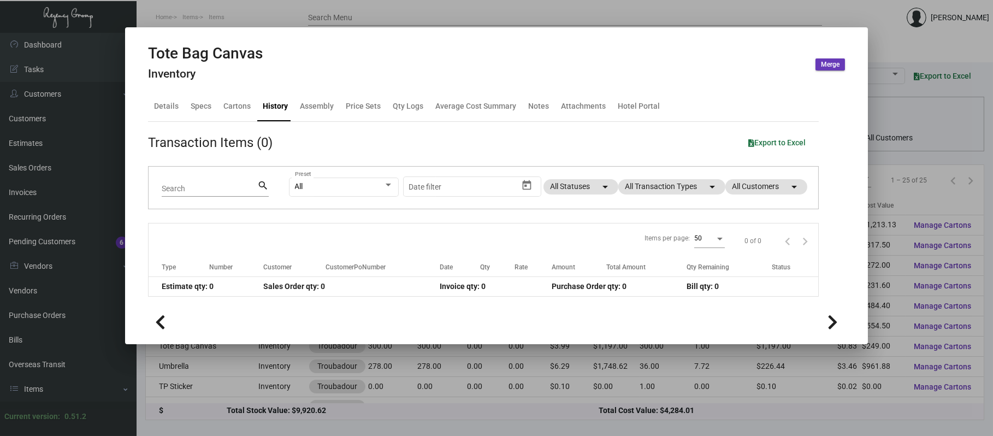
click at [631, 164] on app-item-usage-history "Transaction Items (0) Export to Excel Search search All Preset Start date – Dat…" at bounding box center [483, 215] width 671 height 164
click at [637, 188] on mat-chip "All Transaction Types arrow_drop_down" at bounding box center [671, 186] width 107 height 15
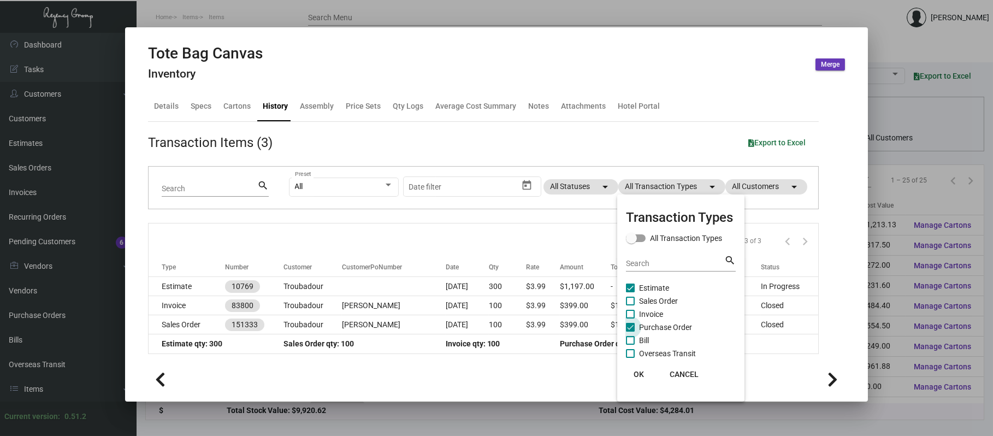
click at [663, 325] on span "Purchase Order" at bounding box center [665, 327] width 53 height 13
click at [630, 331] on input "Purchase Order" at bounding box center [630, 331] width 1 height 1
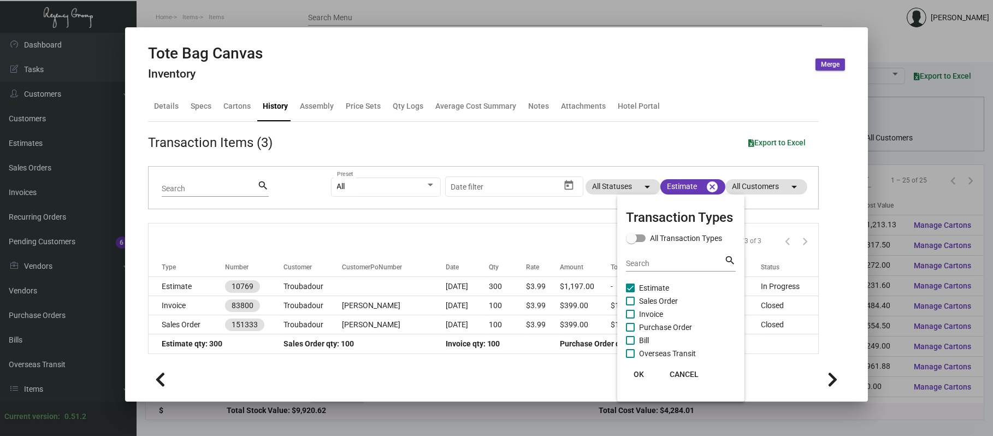
click at [664, 327] on span "Purchase Order" at bounding box center [665, 327] width 53 height 13
click at [630, 331] on input "Purchase Order" at bounding box center [630, 331] width 1 height 1
checkbox input "true"
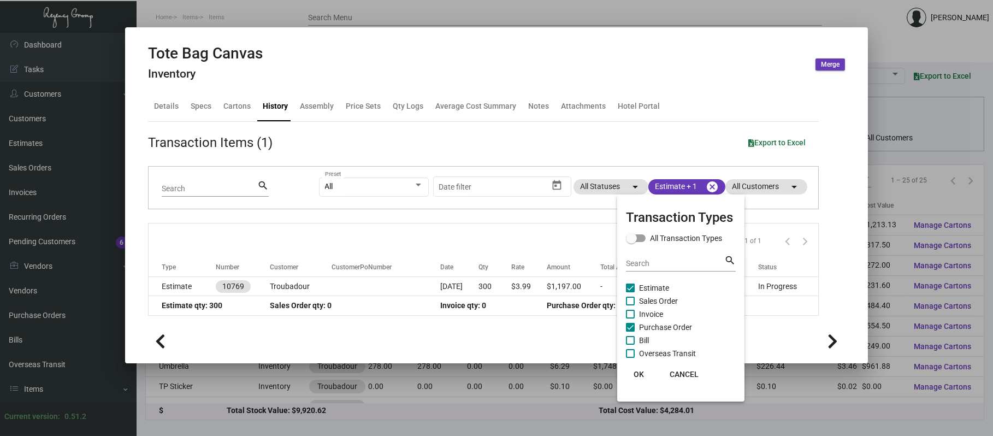
click at [652, 284] on span "Estimate" at bounding box center [654, 287] width 30 height 13
click at [630, 292] on input "Estimate" at bounding box center [630, 292] width 1 height 1
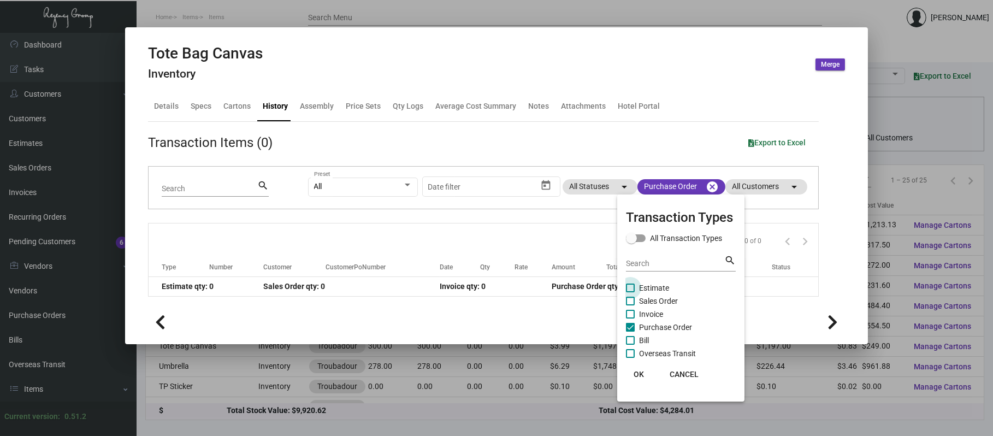
click at [652, 283] on span "Estimate" at bounding box center [654, 287] width 30 height 13
click at [630, 292] on input "Estimate" at bounding box center [630, 292] width 1 height 1
checkbox input "true"
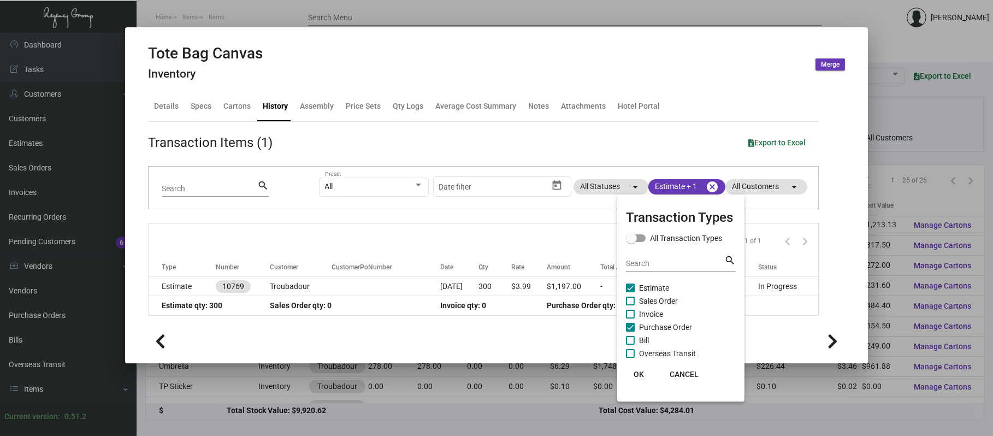
click at [559, 19] on div at bounding box center [496, 218] width 993 height 436
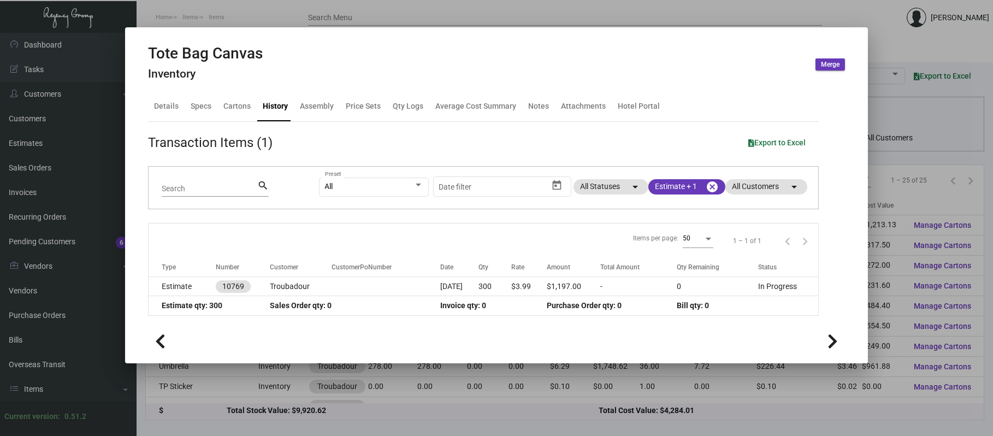
click at [559, 19] on div at bounding box center [496, 218] width 993 height 436
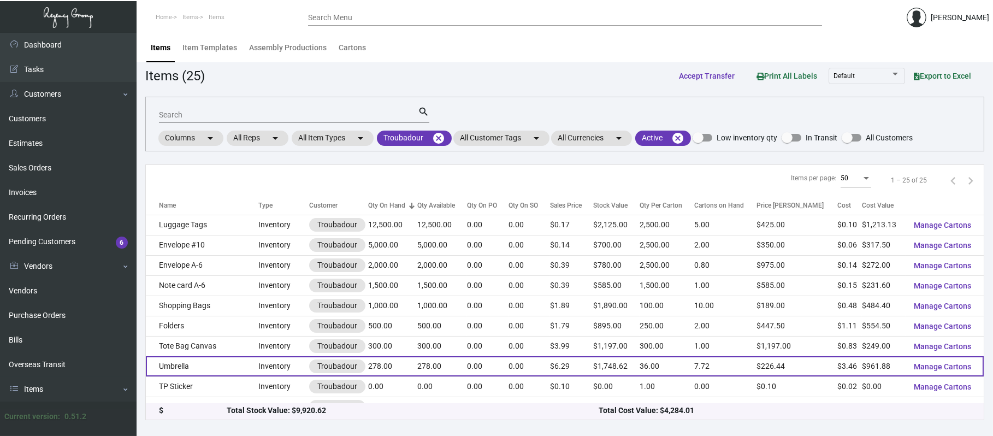
click at [197, 363] on td "Umbrella" at bounding box center [202, 366] width 112 height 20
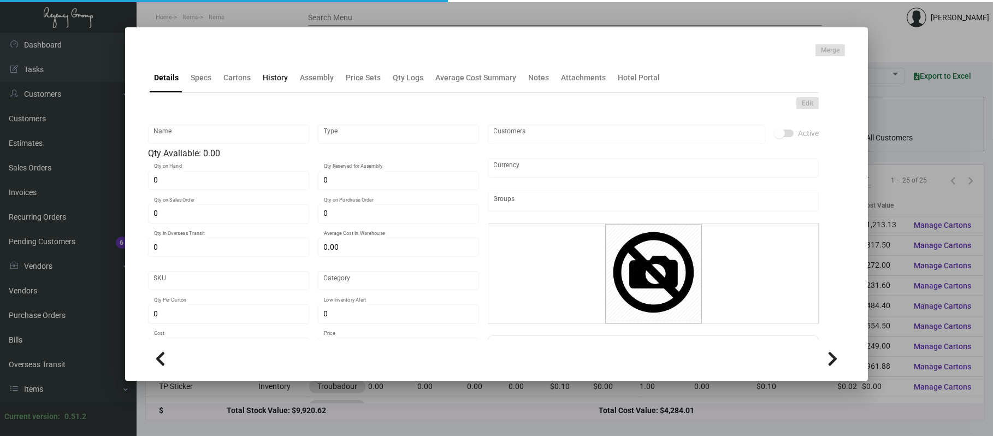
click at [287, 75] on div "History" at bounding box center [275, 77] width 34 height 26
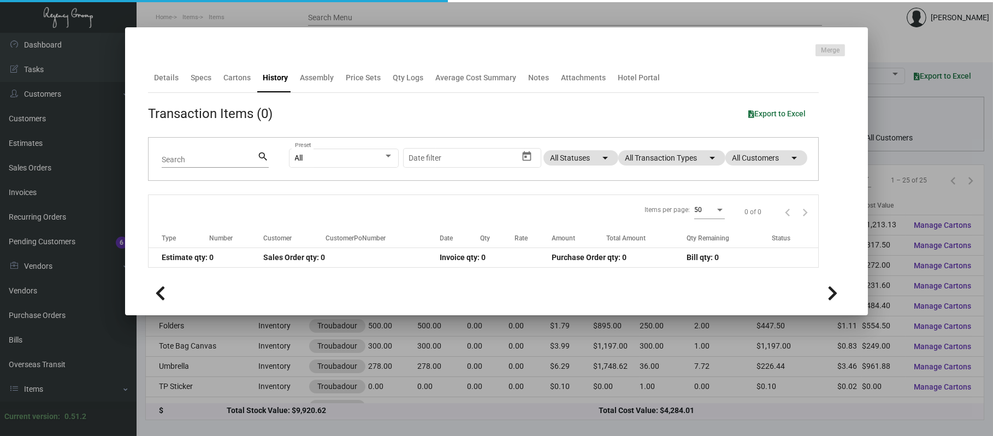
click at [626, 166] on div "All Preset Start date – Date filter All Statuses arrow_drop_down All Transactio…" at bounding box center [547, 159] width 516 height 43
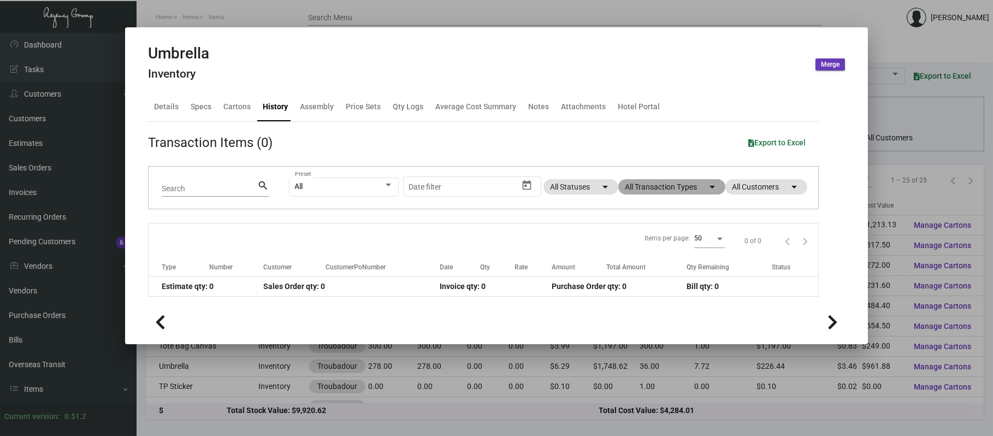
click at [637, 185] on mat-chip "All Transaction Types arrow_drop_down" at bounding box center [671, 186] width 107 height 15
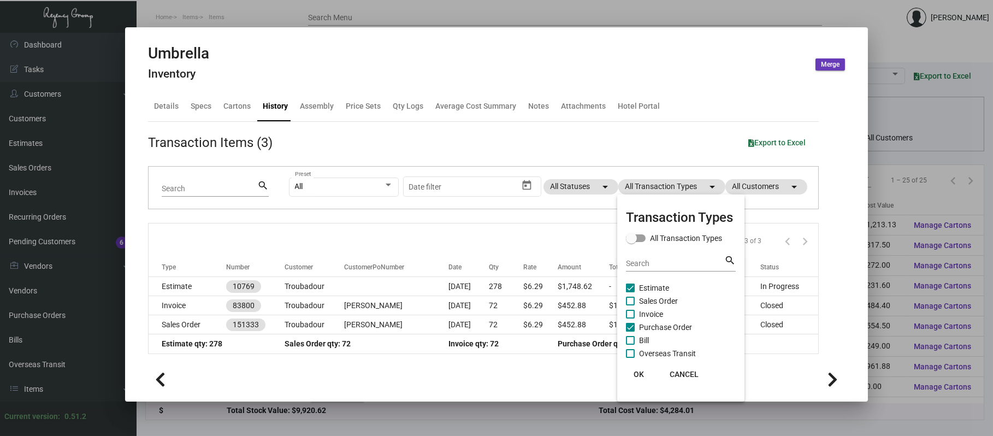
click at [648, 286] on span "Estimate" at bounding box center [654, 287] width 30 height 13
click at [630, 292] on input "Estimate" at bounding box center [630, 292] width 1 height 1
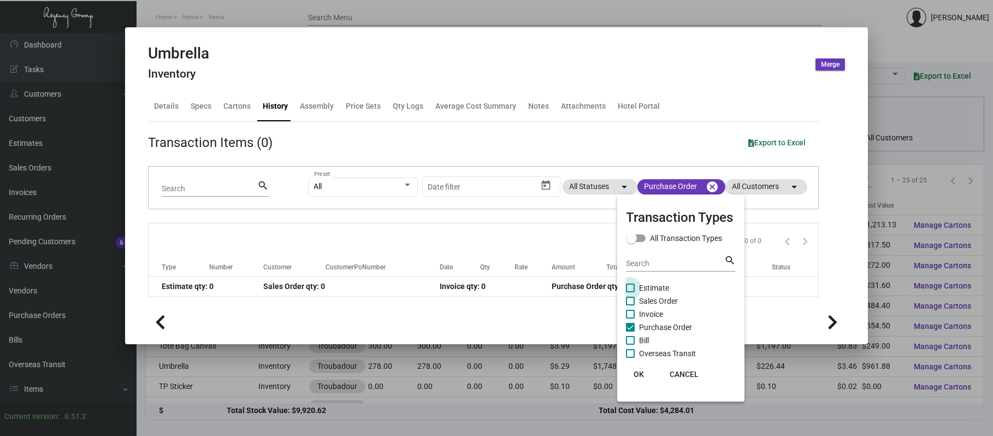
click at [649, 290] on span "Estimate" at bounding box center [654, 287] width 30 height 13
click at [630, 292] on input "Estimate" at bounding box center [630, 292] width 1 height 1
checkbox input "true"
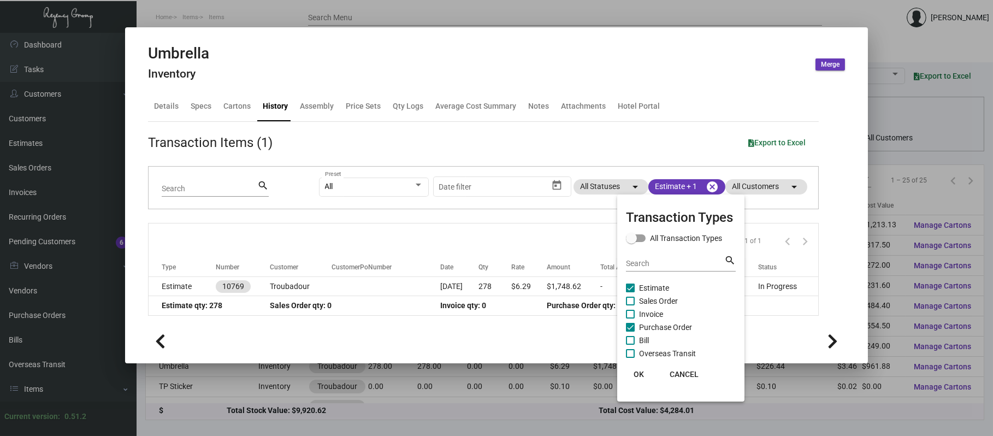
click at [649, 330] on span "Purchase Order" at bounding box center [665, 327] width 53 height 13
click at [630, 331] on input "Purchase Order" at bounding box center [630, 331] width 1 height 1
click at [649, 330] on span "Purchase Order" at bounding box center [665, 327] width 53 height 13
click at [630, 331] on input "Purchase Order" at bounding box center [630, 331] width 1 height 1
checkbox input "true"
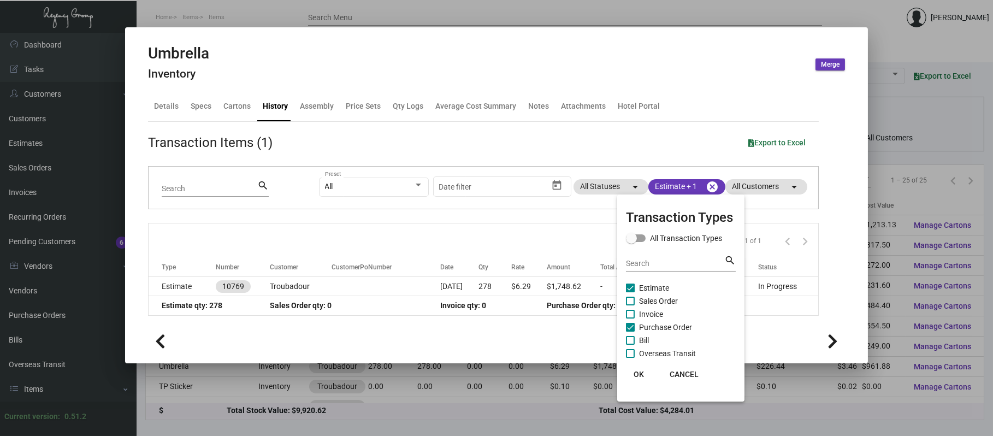
click at [514, 23] on div at bounding box center [496, 218] width 993 height 436
